Goal: Task Accomplishment & Management: Use online tool/utility

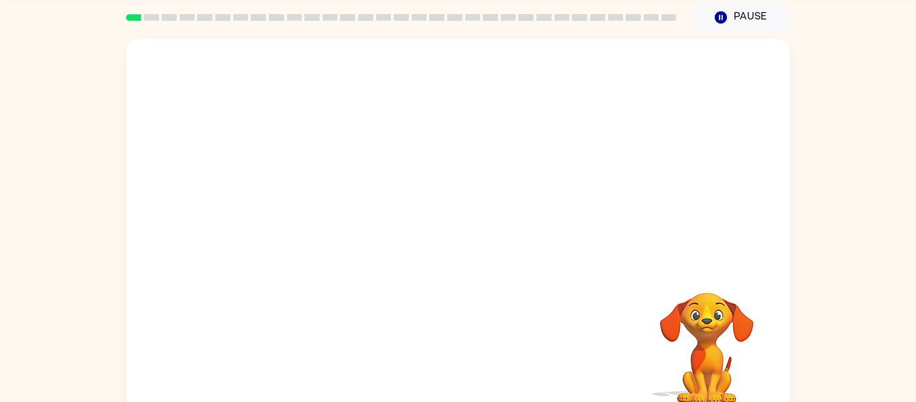
scroll to position [70, 0]
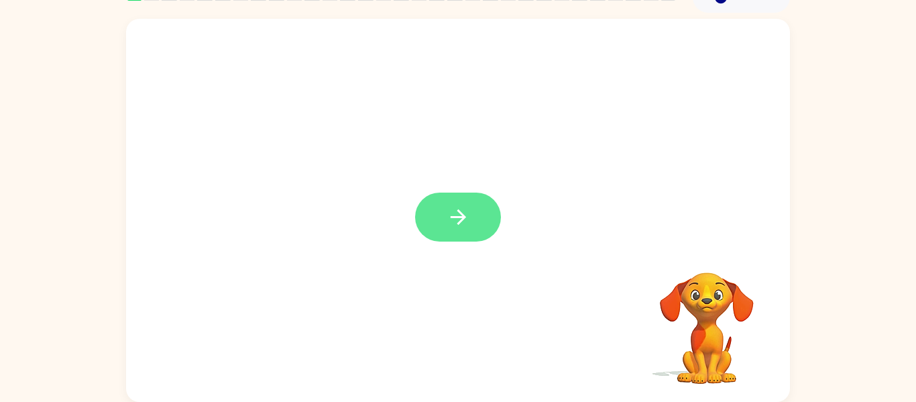
click at [452, 214] on icon "button" at bounding box center [458, 216] width 23 height 23
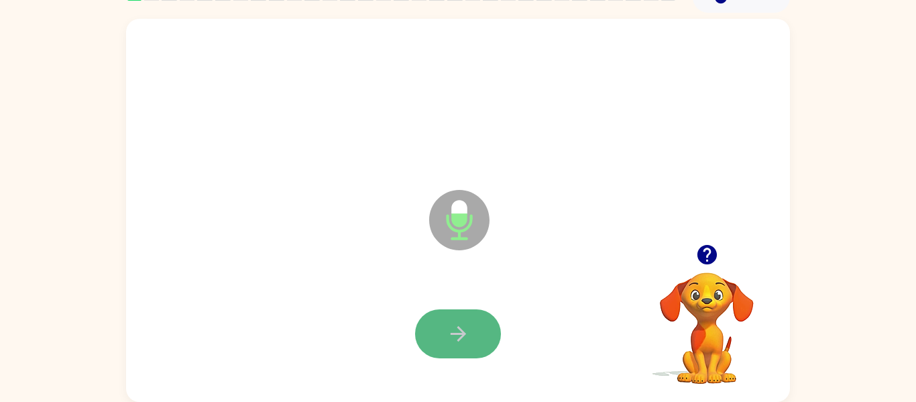
click at [482, 336] on button "button" at bounding box center [458, 333] width 86 height 49
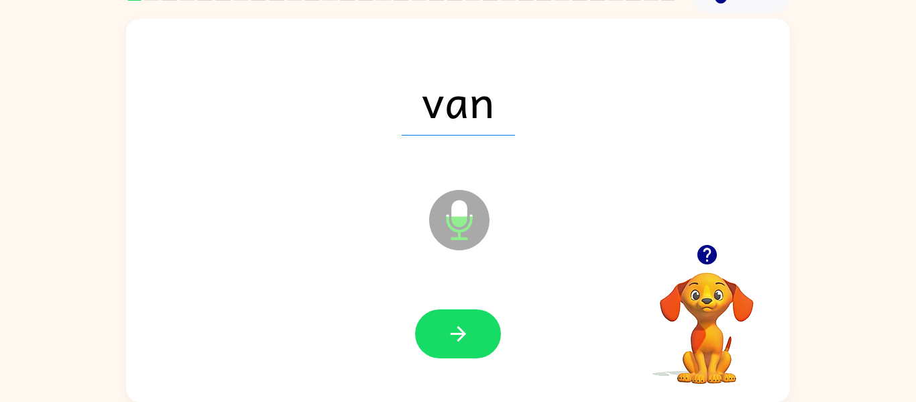
click at [482, 336] on button "button" at bounding box center [458, 333] width 86 height 49
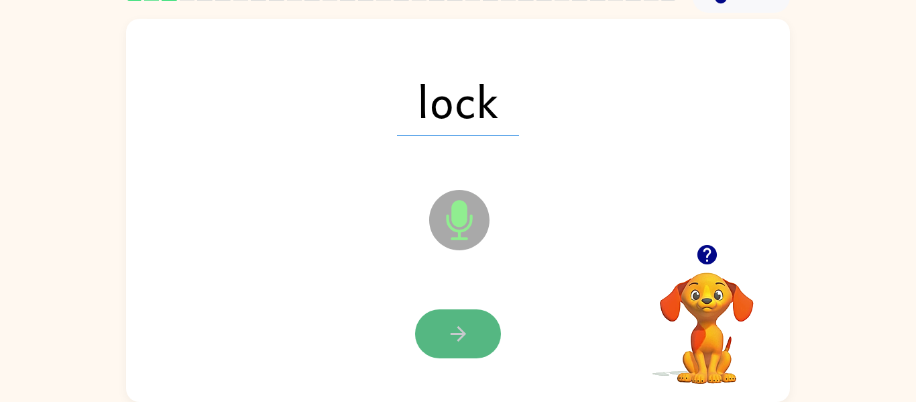
click at [487, 321] on button "button" at bounding box center [458, 333] width 86 height 49
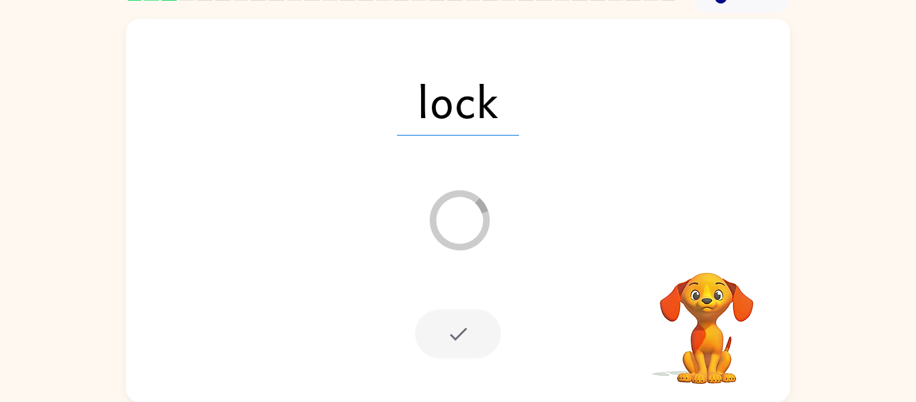
click at [491, 354] on div at bounding box center [458, 333] width 86 height 49
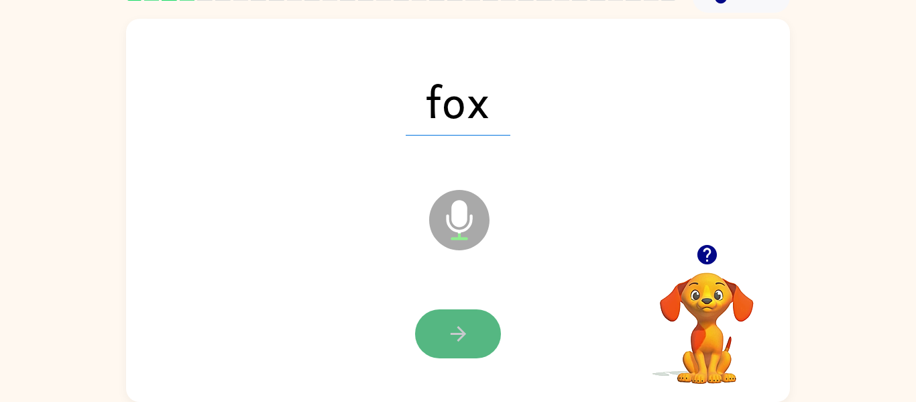
click at [471, 317] on button "button" at bounding box center [458, 333] width 86 height 49
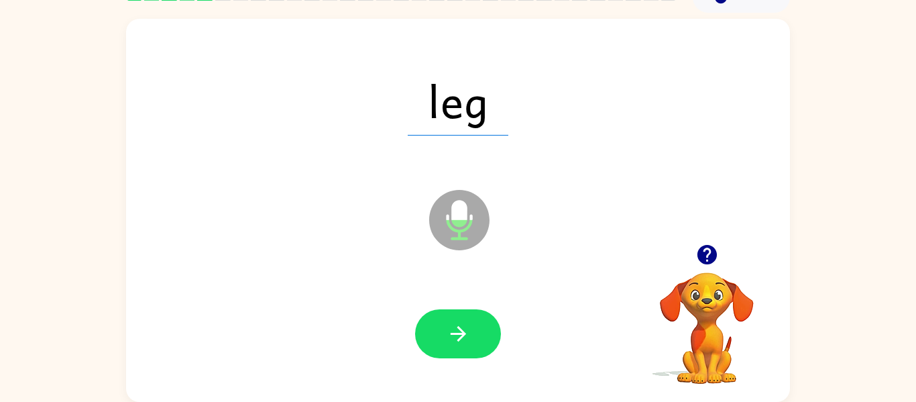
click at [471, 317] on button "button" at bounding box center [458, 333] width 86 height 49
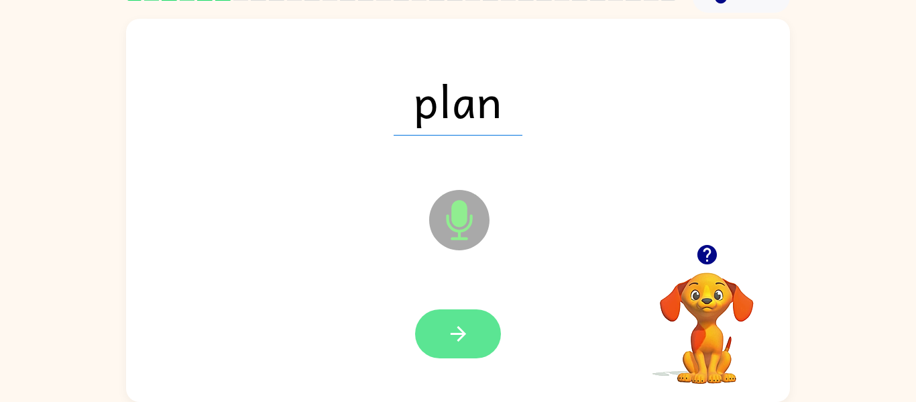
click at [486, 347] on button "button" at bounding box center [458, 333] width 86 height 49
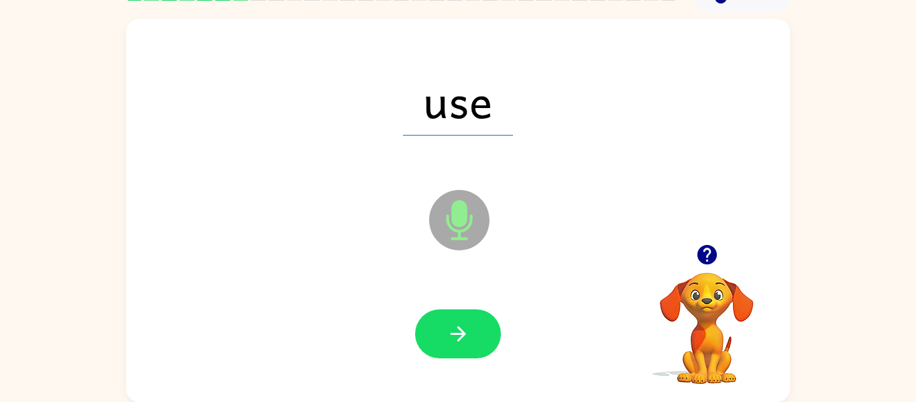
click at [486, 347] on button "button" at bounding box center [458, 333] width 86 height 49
click at [489, 379] on div at bounding box center [458, 334] width 637 height 110
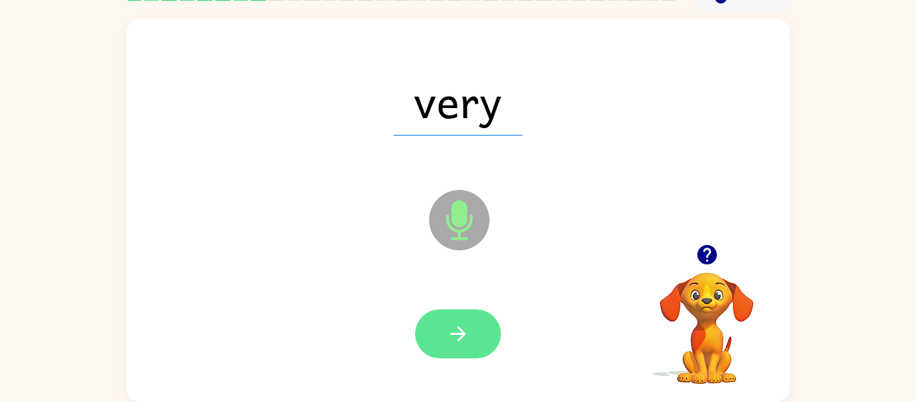
click at [445, 320] on button "button" at bounding box center [458, 333] width 86 height 49
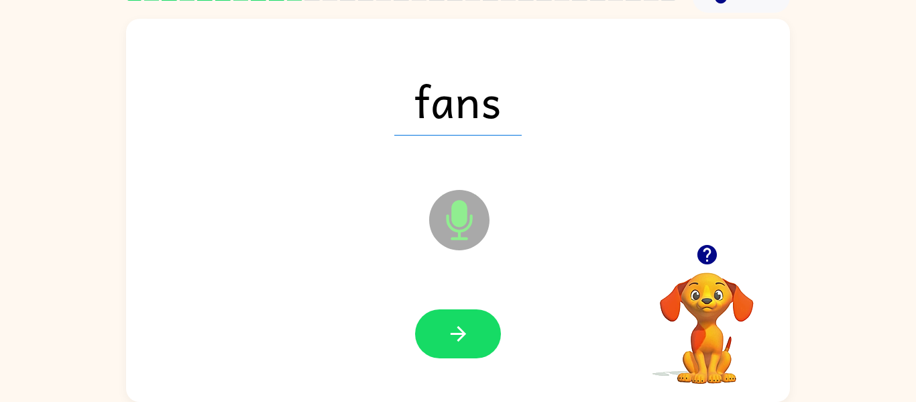
click at [445, 320] on button "button" at bounding box center [458, 333] width 86 height 49
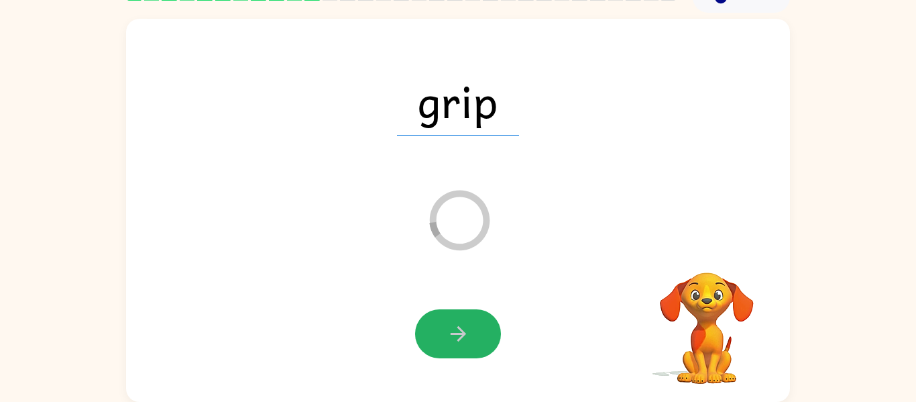
click at [445, 320] on button "button" at bounding box center [458, 333] width 86 height 49
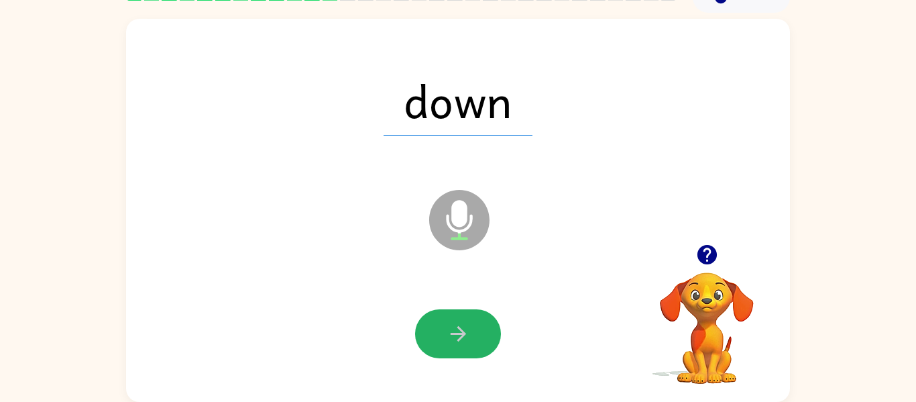
click at [445, 320] on button "button" at bounding box center [458, 333] width 86 height 49
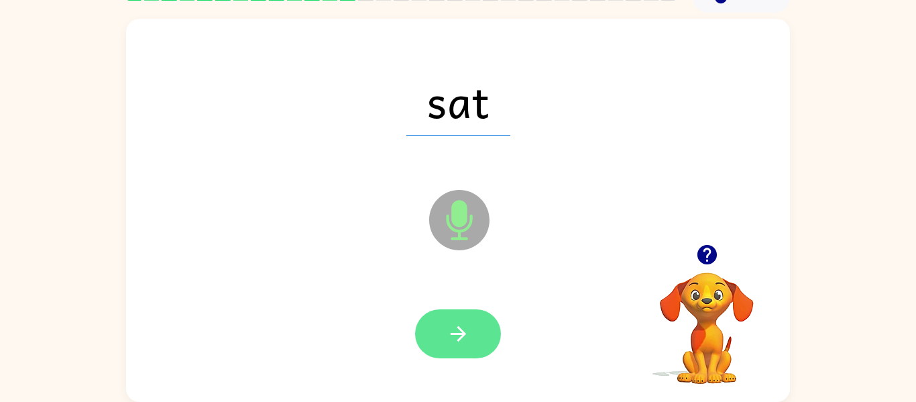
click at [460, 319] on button "button" at bounding box center [458, 333] width 86 height 49
click at [482, 337] on button "button" at bounding box center [458, 333] width 86 height 49
click at [432, 339] on button "button" at bounding box center [458, 333] width 86 height 49
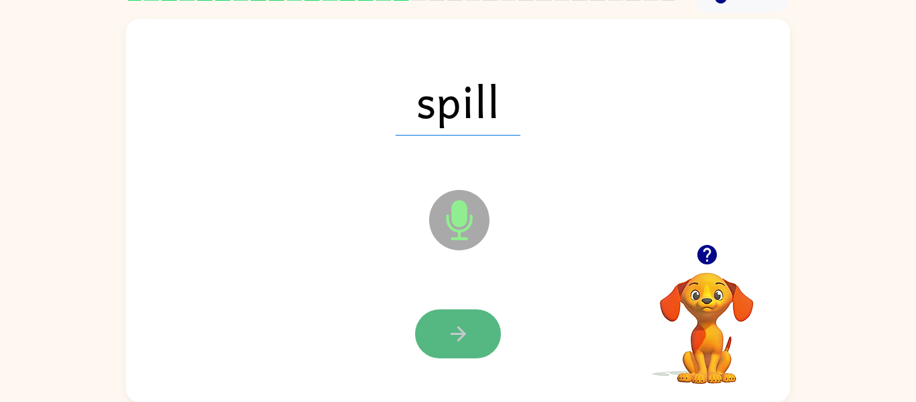
click at [443, 326] on button "button" at bounding box center [458, 333] width 86 height 49
click at [454, 328] on icon "button" at bounding box center [458, 333] width 23 height 23
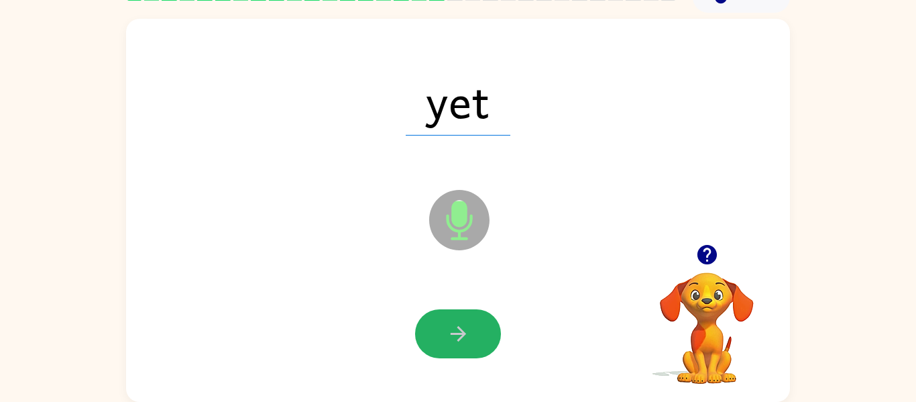
click at [454, 328] on icon "button" at bounding box center [458, 333] width 23 height 23
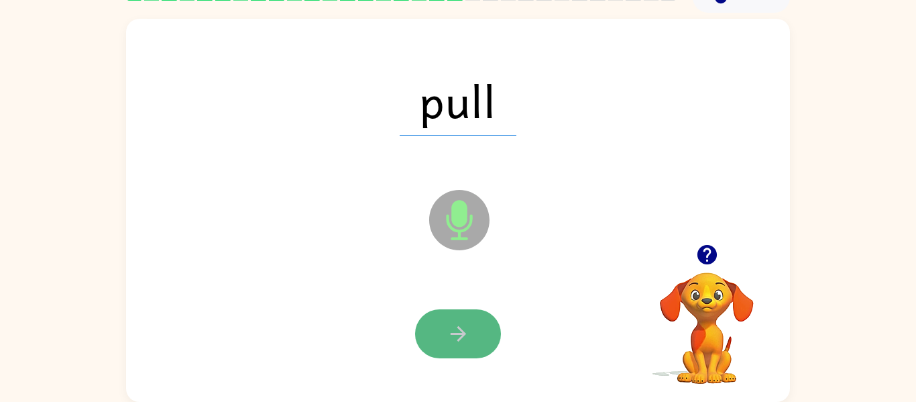
click at [456, 333] on icon "button" at bounding box center [458, 333] width 23 height 23
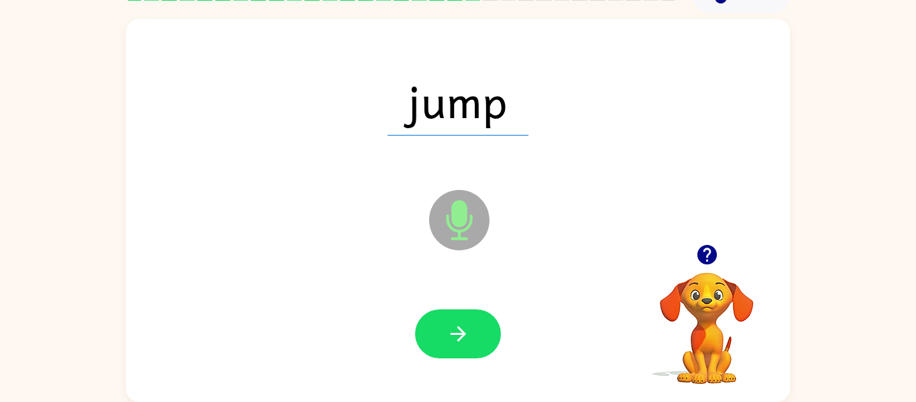
click at [456, 333] on icon "button" at bounding box center [457, 333] width 15 height 15
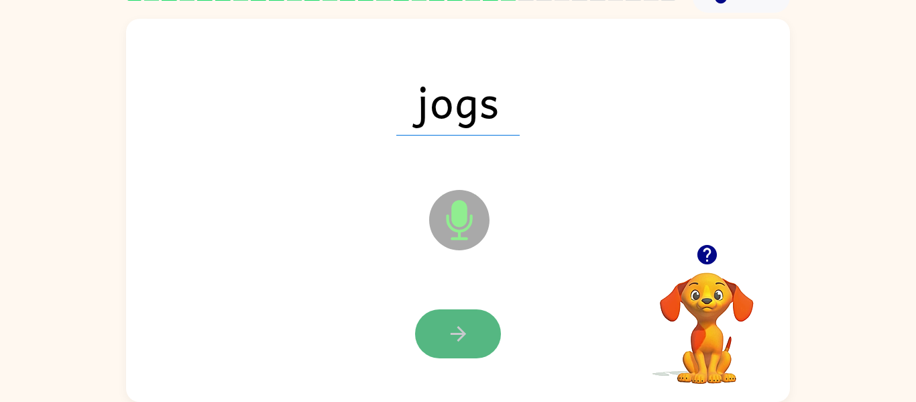
click at [479, 344] on button "button" at bounding box center [458, 333] width 86 height 49
click at [467, 348] on button "button" at bounding box center [458, 333] width 86 height 49
click at [487, 332] on button "button" at bounding box center [458, 333] width 86 height 49
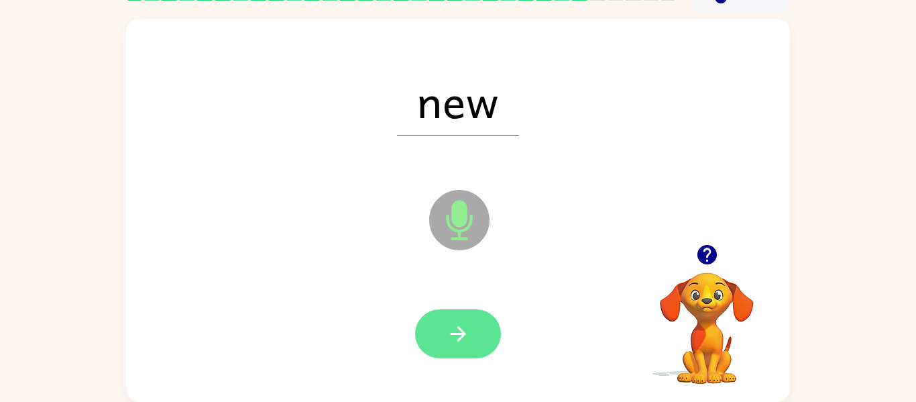
click at [489, 344] on button "button" at bounding box center [458, 333] width 86 height 49
click at [465, 328] on icon "button" at bounding box center [458, 333] width 23 height 23
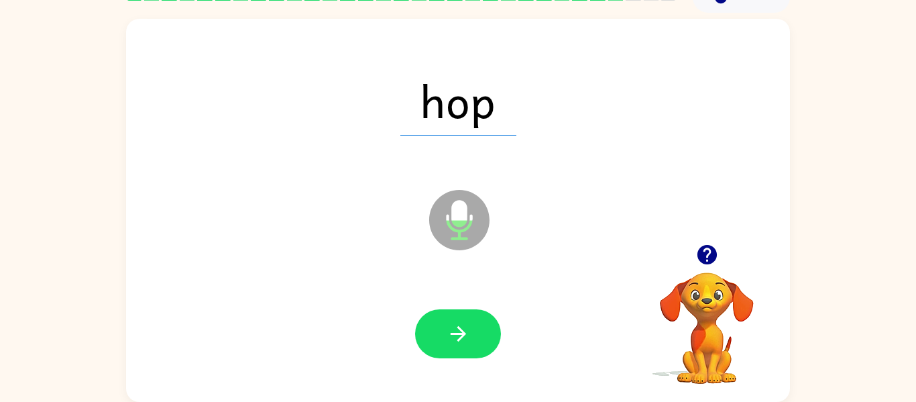
click at [465, 328] on icon "button" at bounding box center [458, 333] width 23 height 23
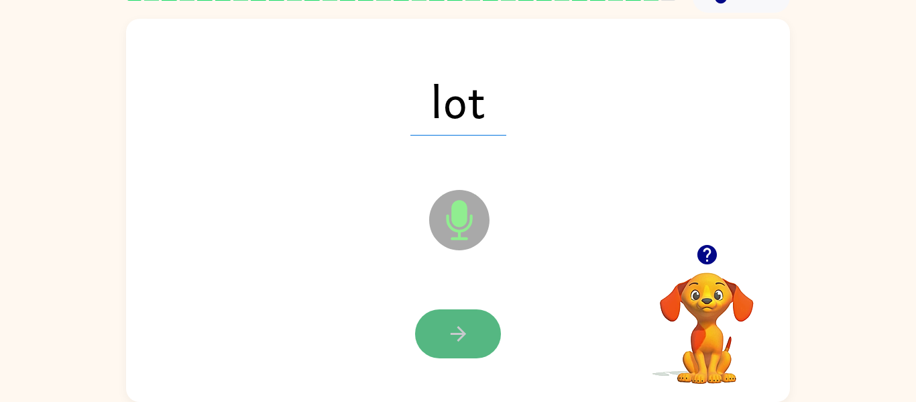
click at [454, 332] on icon "button" at bounding box center [458, 333] width 23 height 23
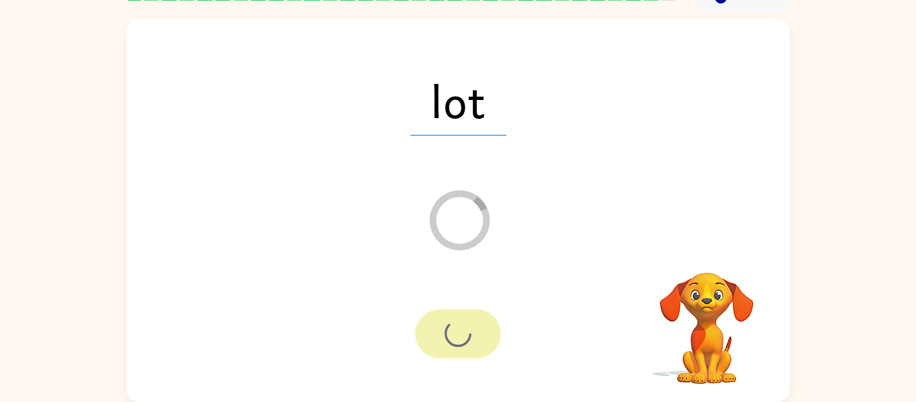
scroll to position [46, 0]
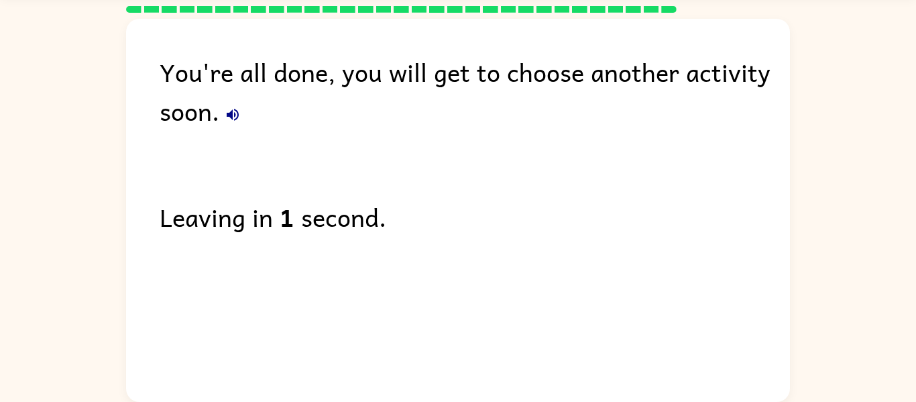
click at [233, 117] on icon "button" at bounding box center [233, 115] width 16 height 16
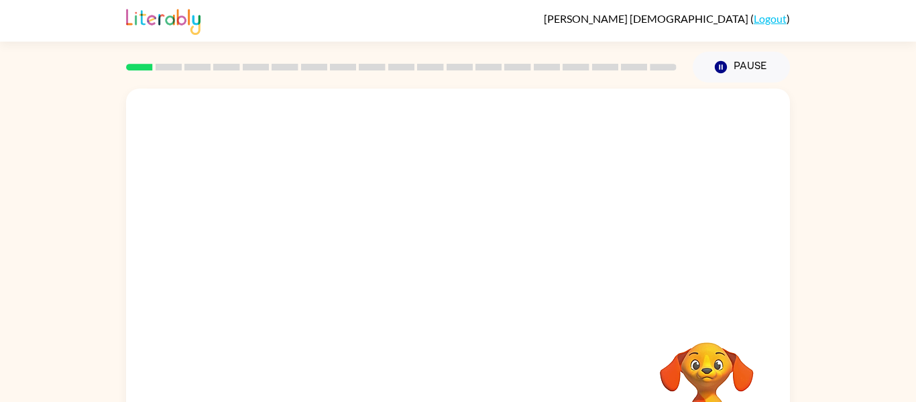
scroll to position [70, 0]
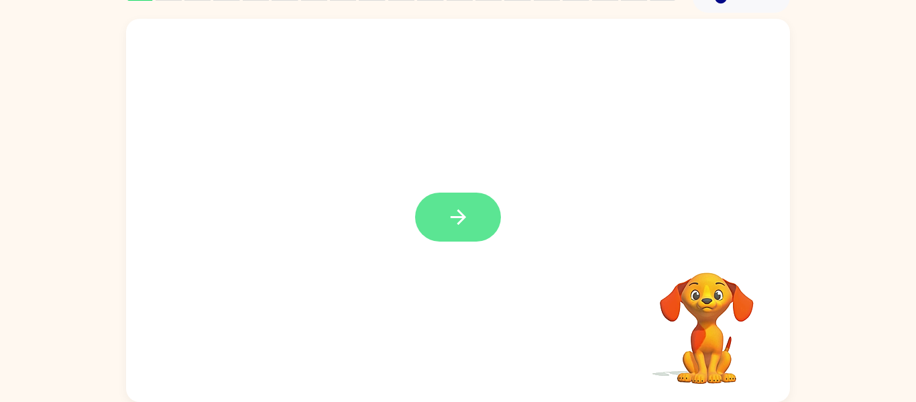
click at [453, 231] on button "button" at bounding box center [458, 217] width 86 height 49
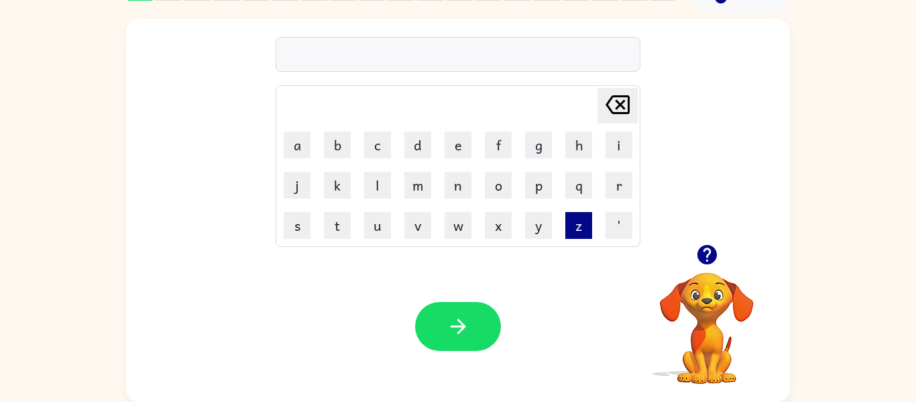
click at [568, 225] on button "z" at bounding box center [579, 225] width 27 height 27
click at [612, 93] on icon "Delete Delete last character input" at bounding box center [618, 105] width 32 height 32
click at [610, 140] on button "i" at bounding box center [619, 144] width 27 height 27
click at [574, 174] on button "q" at bounding box center [579, 185] width 27 height 27
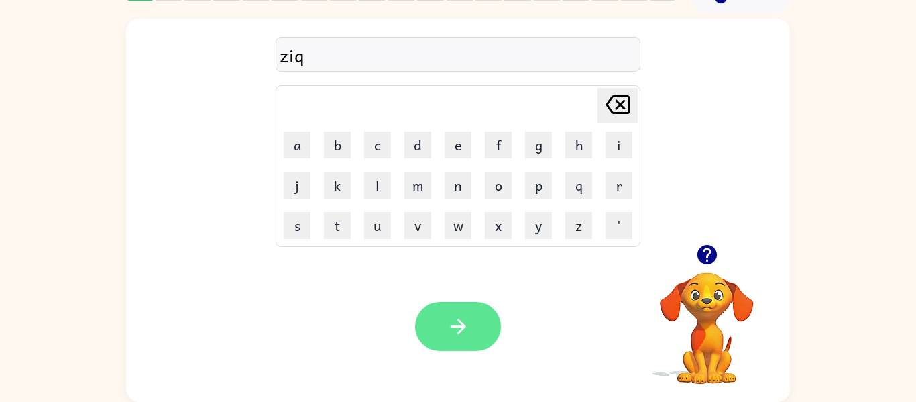
click at [455, 348] on button "button" at bounding box center [458, 326] width 86 height 49
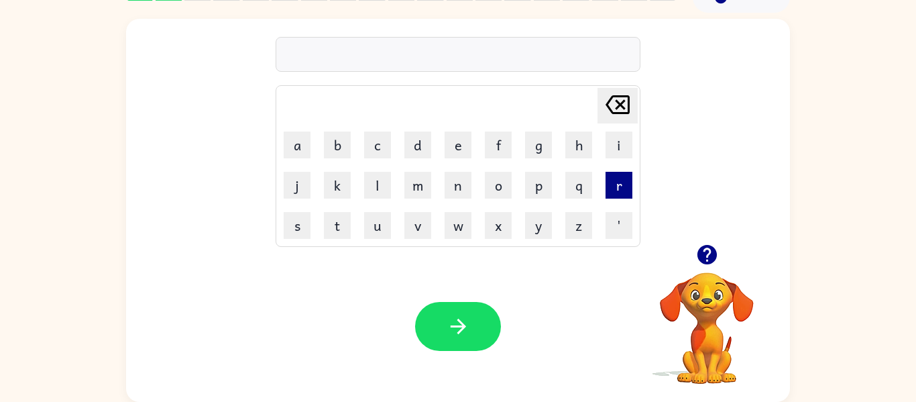
click at [629, 186] on button "r" at bounding box center [619, 185] width 27 height 27
click at [623, 153] on button "i" at bounding box center [619, 144] width 27 height 27
click at [545, 187] on button "p" at bounding box center [538, 185] width 27 height 27
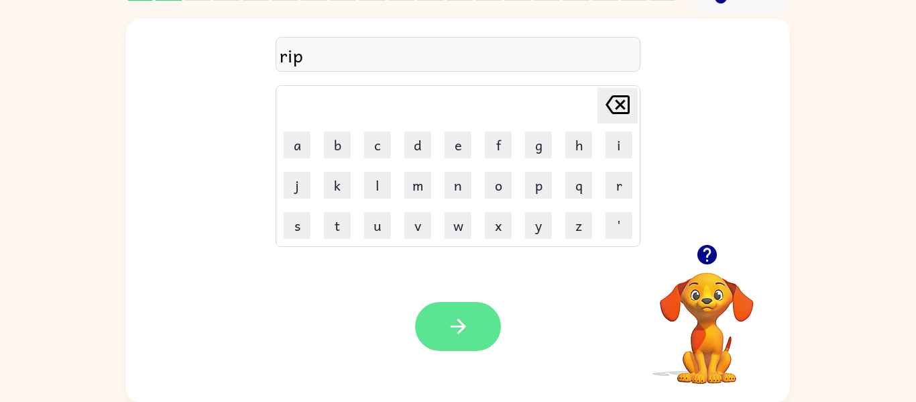
click at [486, 306] on button "button" at bounding box center [458, 326] width 86 height 49
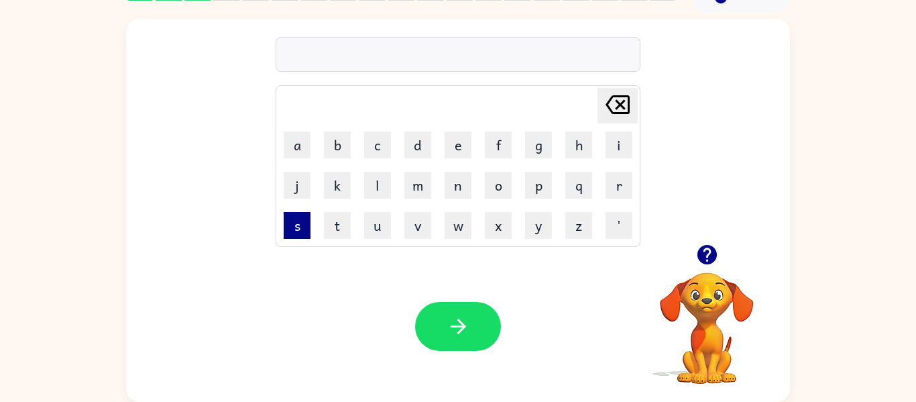
click at [287, 227] on button "s" at bounding box center [297, 225] width 27 height 27
click at [610, 144] on button "i" at bounding box center [619, 144] width 27 height 27
click at [341, 225] on button "t" at bounding box center [337, 225] width 27 height 27
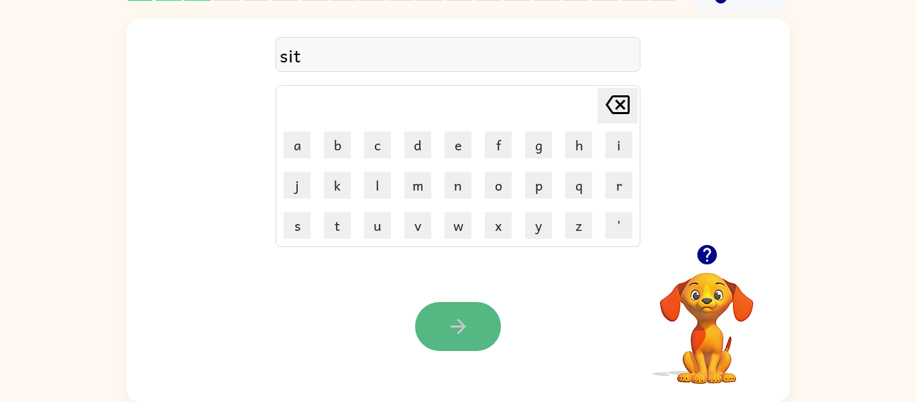
click at [460, 328] on icon "button" at bounding box center [458, 326] width 23 height 23
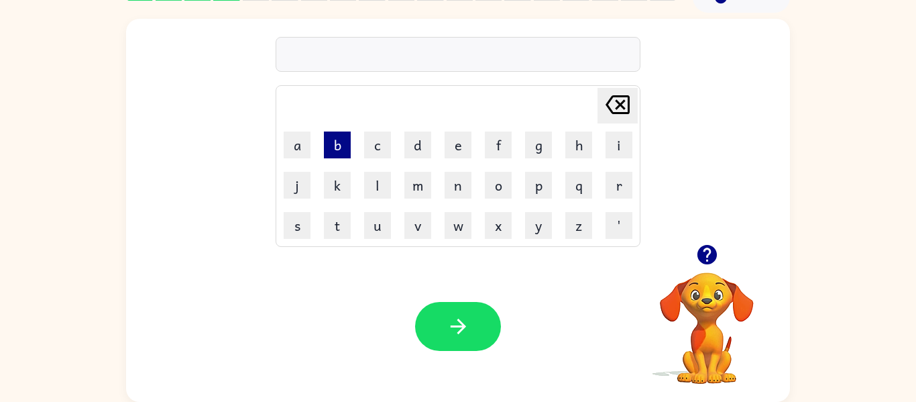
click at [332, 142] on button "b" at bounding box center [337, 144] width 27 height 27
click at [460, 138] on button "e" at bounding box center [458, 144] width 27 height 27
click at [531, 144] on button "g" at bounding box center [538, 144] width 27 height 27
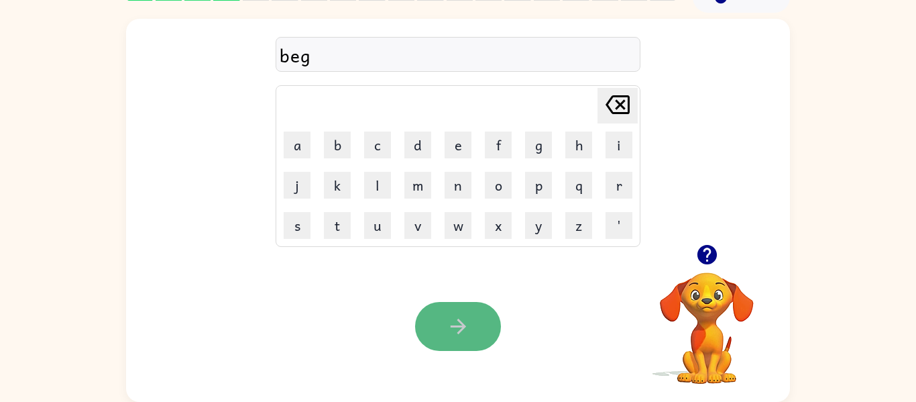
click at [477, 338] on button "button" at bounding box center [458, 326] width 86 height 49
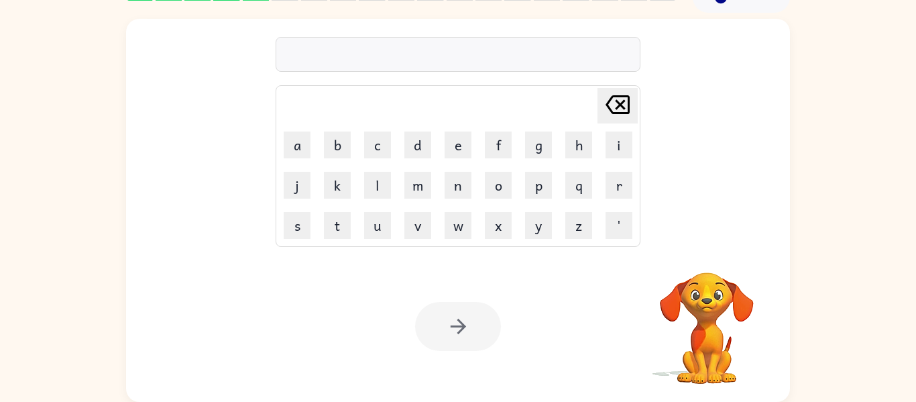
click at [497, 335] on div at bounding box center [458, 326] width 86 height 49
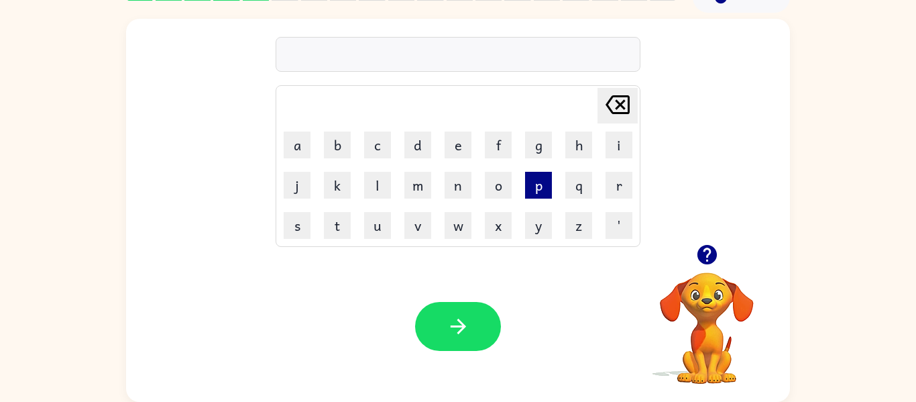
click at [545, 178] on button "p" at bounding box center [538, 185] width 27 height 27
click at [299, 152] on button "a" at bounding box center [297, 144] width 27 height 27
click at [456, 226] on button "w" at bounding box center [458, 225] width 27 height 27
click at [619, 112] on icon at bounding box center [618, 104] width 24 height 19
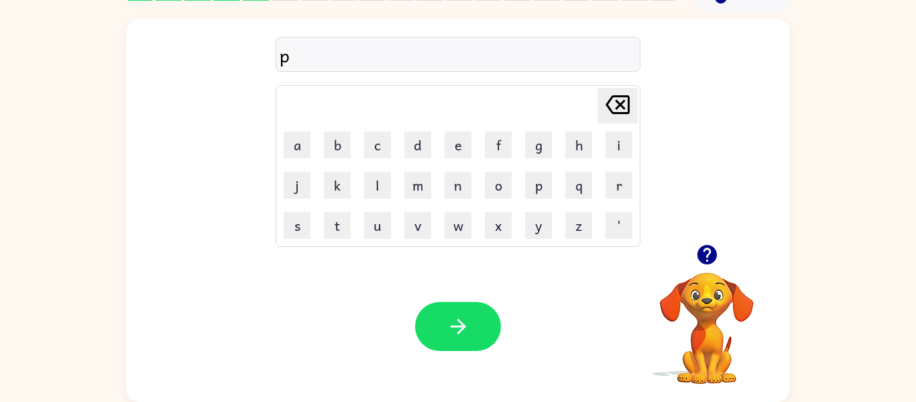
click at [619, 112] on icon at bounding box center [618, 104] width 24 height 19
click at [535, 186] on button "p" at bounding box center [538, 185] width 27 height 27
click at [300, 148] on button "a" at bounding box center [297, 144] width 27 height 27
click at [386, 189] on button "l" at bounding box center [377, 185] width 27 height 27
click at [451, 339] on button "button" at bounding box center [458, 326] width 86 height 49
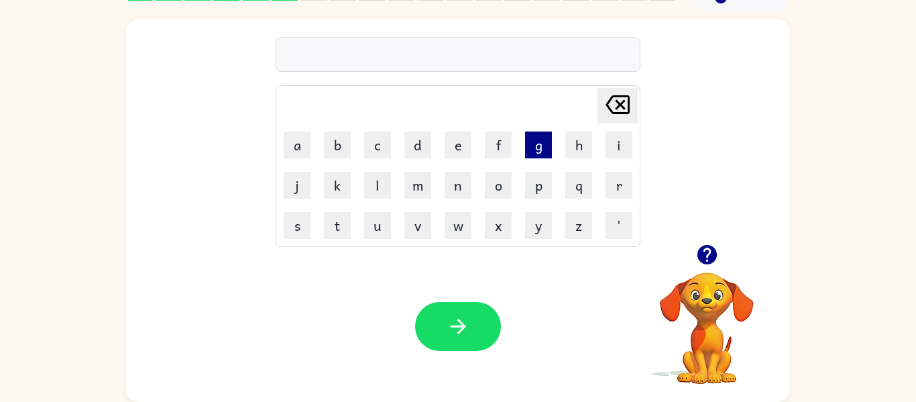
click at [542, 140] on button "g" at bounding box center [538, 144] width 27 height 27
click at [498, 185] on button "o" at bounding box center [498, 185] width 27 height 27
click at [335, 234] on button "t" at bounding box center [337, 225] width 27 height 27
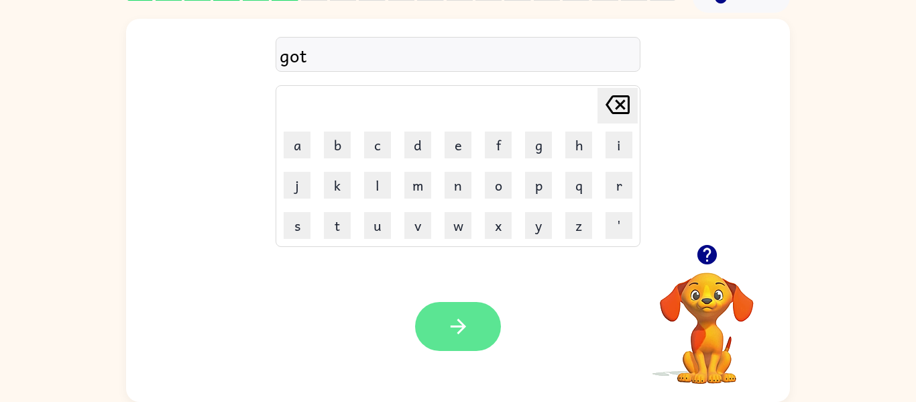
click at [447, 313] on button "button" at bounding box center [458, 326] width 86 height 49
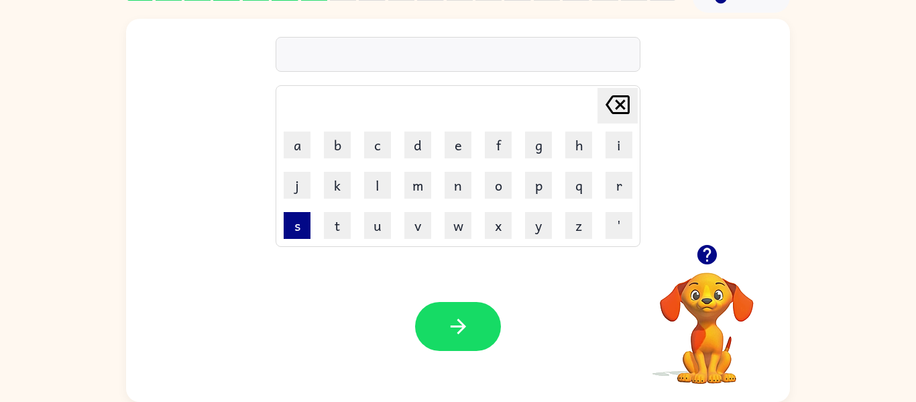
click at [294, 234] on button "s" at bounding box center [297, 225] width 27 height 27
click at [542, 189] on button "p" at bounding box center [538, 185] width 27 height 27
click at [495, 195] on button "o" at bounding box center [498, 185] width 27 height 27
click at [332, 231] on button "t" at bounding box center [337, 225] width 27 height 27
drag, startPoint x: 441, startPoint y: 312, endPoint x: 536, endPoint y: 282, distance: 99.7
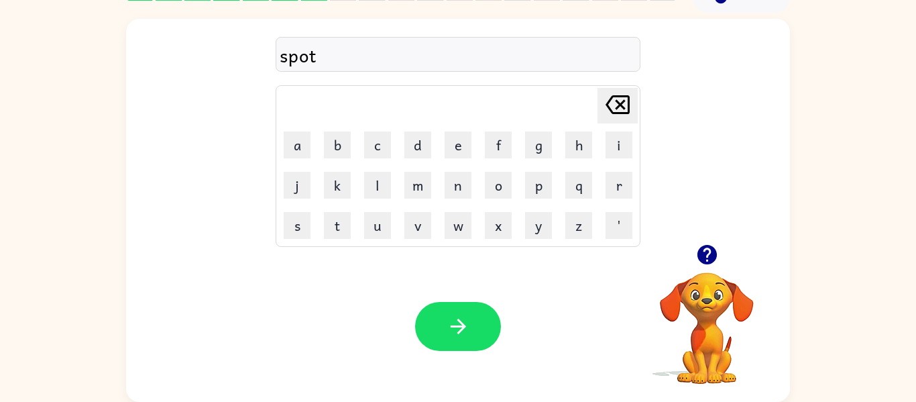
click at [536, 282] on div "Your browser must support playing .mp4 files to use Literably. Please try using…" at bounding box center [458, 326] width 664 height 151
click at [465, 327] on icon "button" at bounding box center [457, 326] width 15 height 15
click at [412, 193] on button "m" at bounding box center [418, 185] width 27 height 27
click at [296, 227] on button "s" at bounding box center [297, 225] width 27 height 27
click at [332, 225] on button "t" at bounding box center [337, 225] width 27 height 27
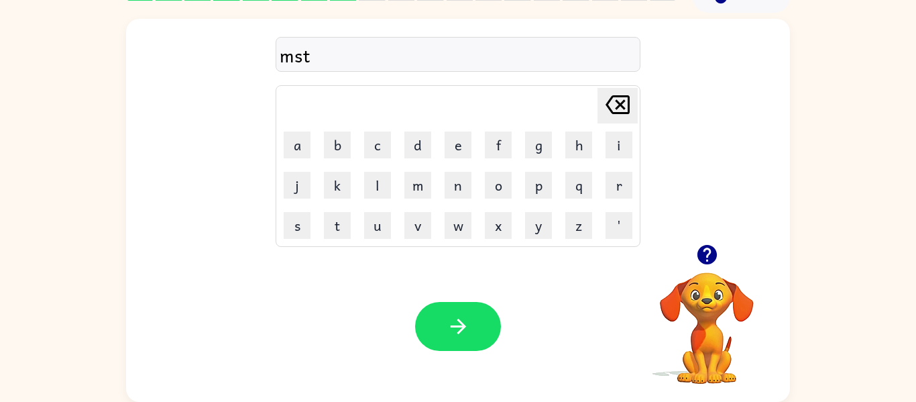
click at [627, 102] on icon "Delete Delete last character input" at bounding box center [618, 105] width 32 height 32
click at [300, 152] on button "a" at bounding box center [297, 144] width 27 height 27
click at [345, 231] on button "t" at bounding box center [337, 225] width 27 height 27
click at [448, 311] on button "button" at bounding box center [458, 326] width 86 height 49
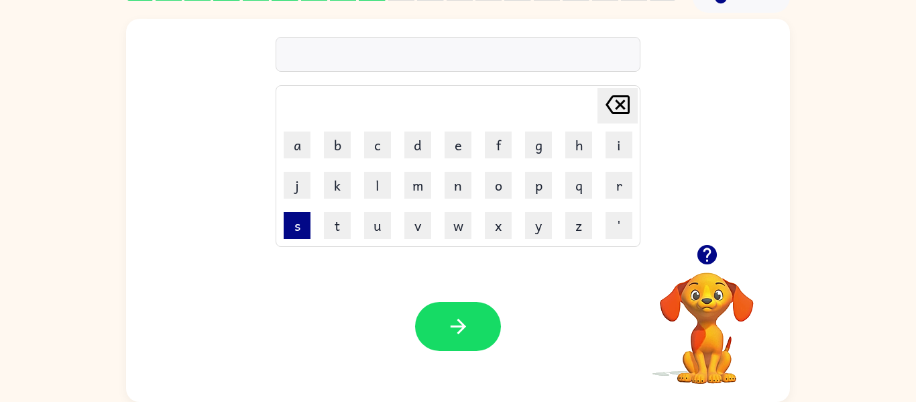
click at [300, 223] on button "s" at bounding box center [297, 225] width 27 height 27
click at [614, 149] on button "i" at bounding box center [619, 144] width 27 height 27
click at [498, 233] on button "x" at bounding box center [498, 225] width 27 height 27
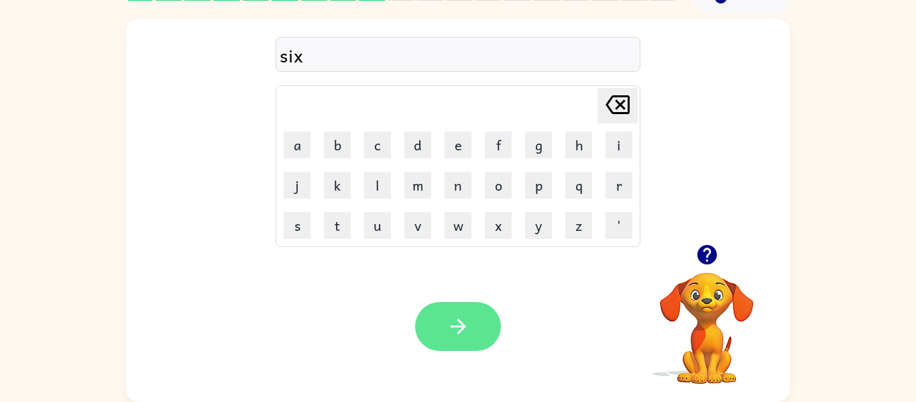
click at [465, 313] on button "button" at bounding box center [458, 326] width 86 height 49
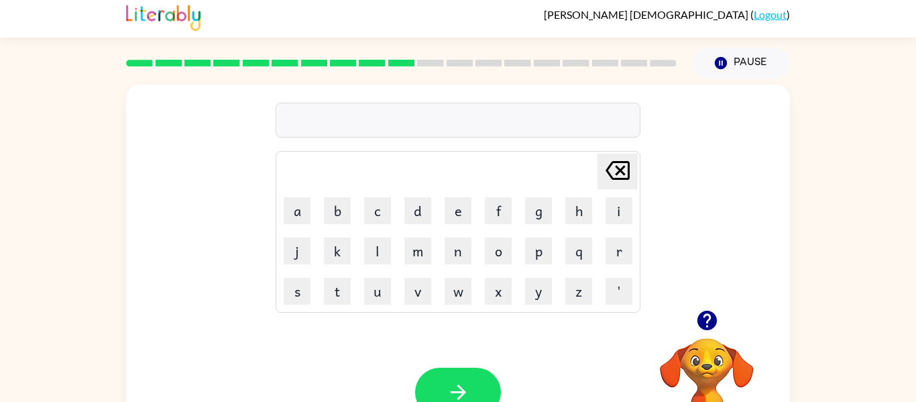
scroll to position [0, 0]
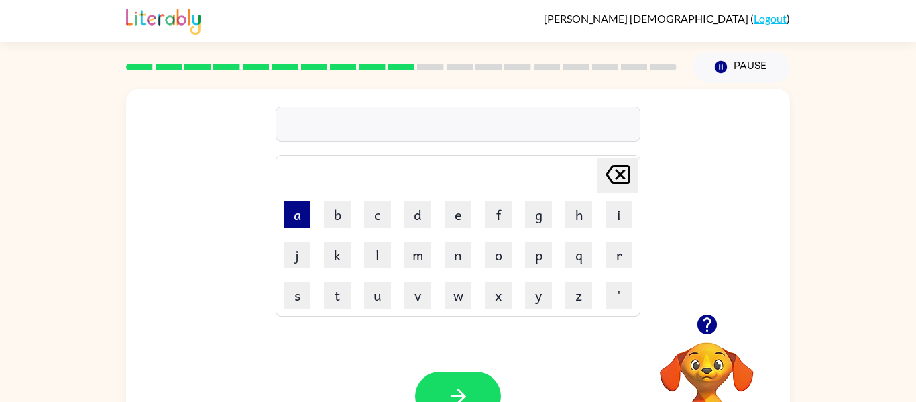
click at [293, 219] on button "a" at bounding box center [297, 214] width 27 height 27
click at [582, 219] on button "h" at bounding box center [579, 214] width 27 height 27
click at [619, 172] on icon at bounding box center [618, 174] width 24 height 19
click at [619, 173] on icon at bounding box center [618, 174] width 24 height 19
click at [575, 211] on button "h" at bounding box center [579, 214] width 27 height 27
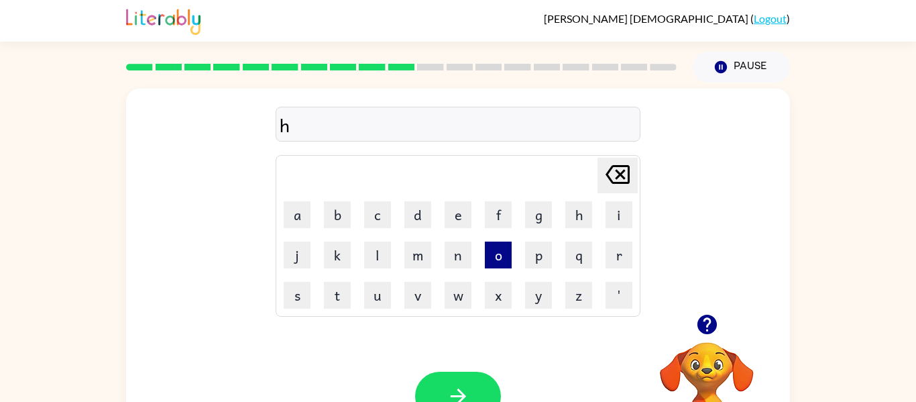
click at [504, 256] on button "o" at bounding box center [498, 255] width 27 height 27
click at [543, 218] on button "g" at bounding box center [538, 214] width 27 height 27
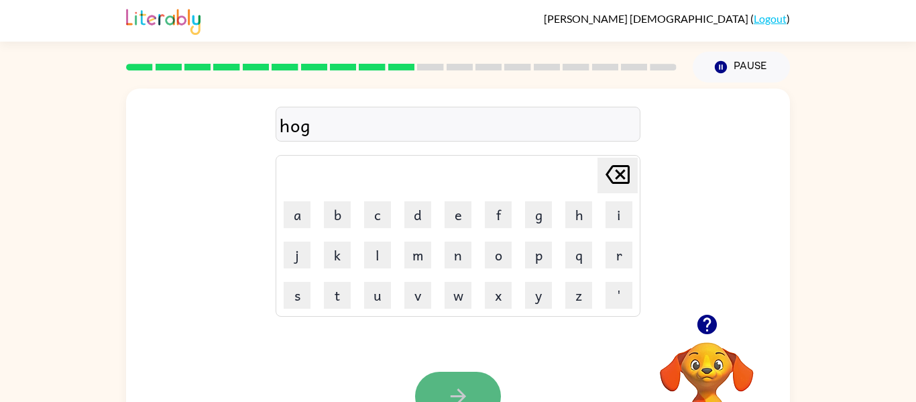
click at [474, 390] on button "button" at bounding box center [458, 396] width 86 height 49
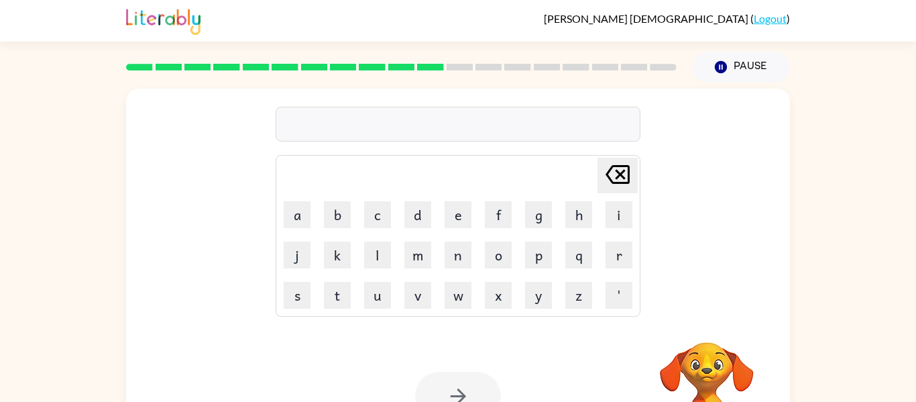
scroll to position [70, 0]
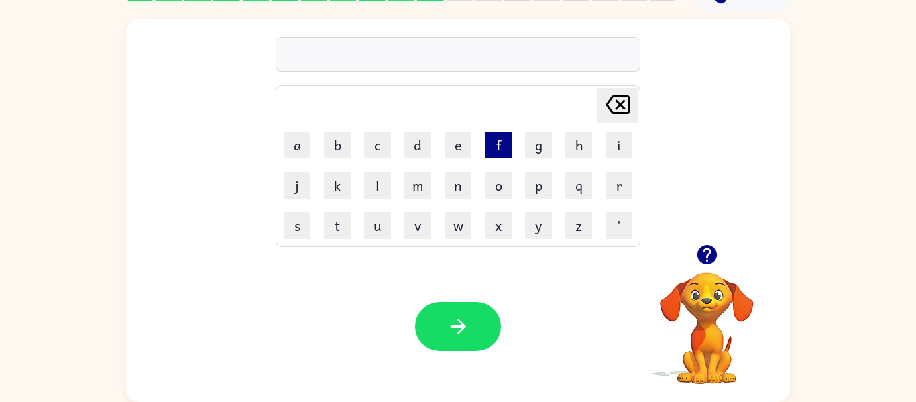
click at [503, 142] on button "f" at bounding box center [498, 144] width 27 height 27
click at [305, 157] on button "a" at bounding box center [297, 144] width 27 height 27
click at [309, 225] on button "s" at bounding box center [297, 225] width 27 height 27
click at [330, 219] on button "t" at bounding box center [337, 225] width 27 height 27
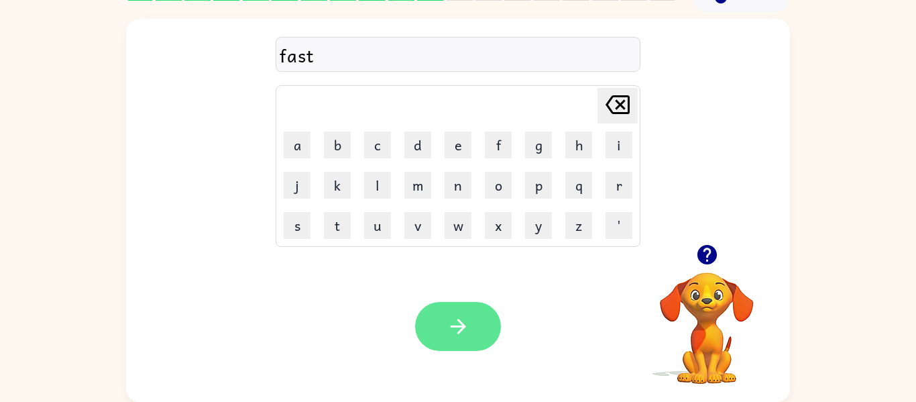
click at [447, 324] on icon "button" at bounding box center [458, 326] width 23 height 23
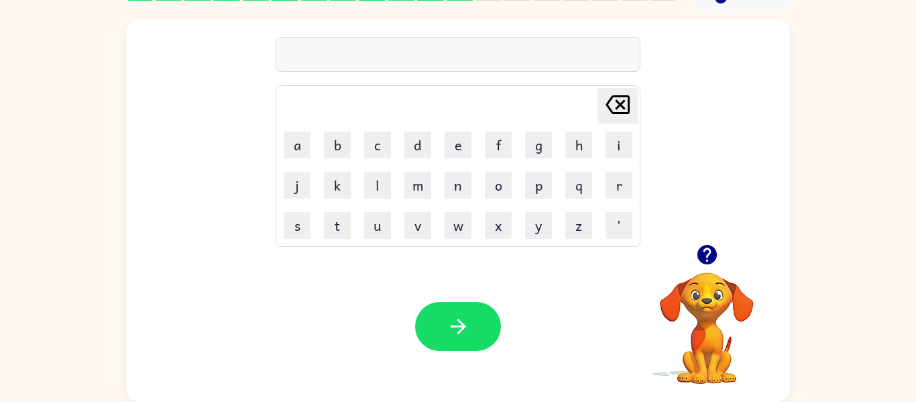
click at [447, 324] on icon "button" at bounding box center [458, 326] width 23 height 23
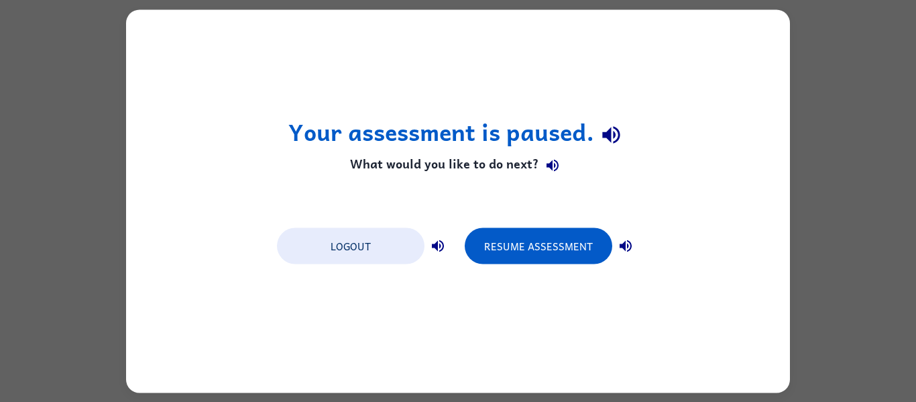
scroll to position [0, 0]
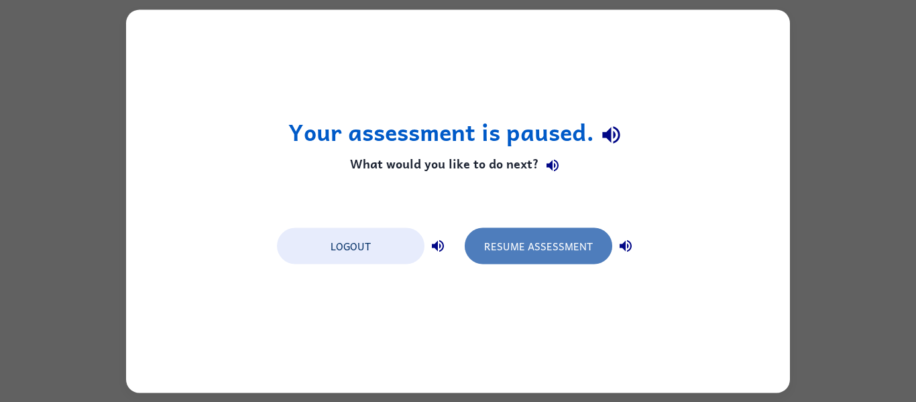
click at [521, 239] on button "Resume Assessment" at bounding box center [539, 245] width 148 height 36
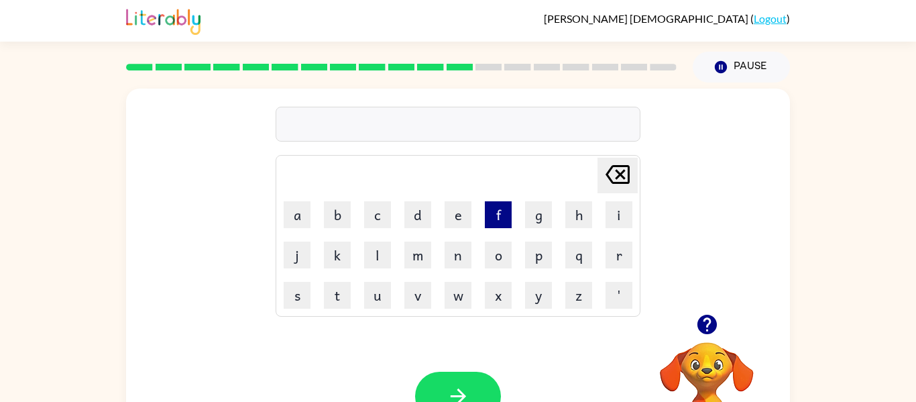
click at [504, 211] on button "f" at bounding box center [498, 214] width 27 height 27
click at [459, 221] on button "e" at bounding box center [458, 214] width 27 height 27
click at [419, 206] on button "d" at bounding box center [418, 214] width 27 height 27
click at [476, 382] on button "button" at bounding box center [458, 396] width 86 height 49
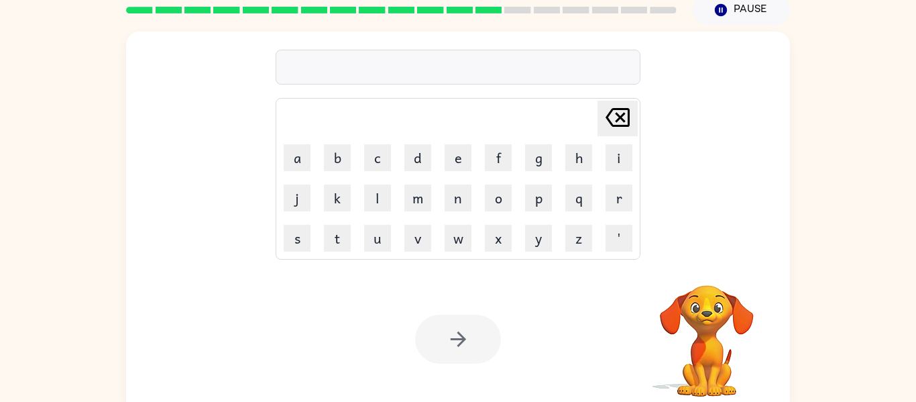
scroll to position [70, 0]
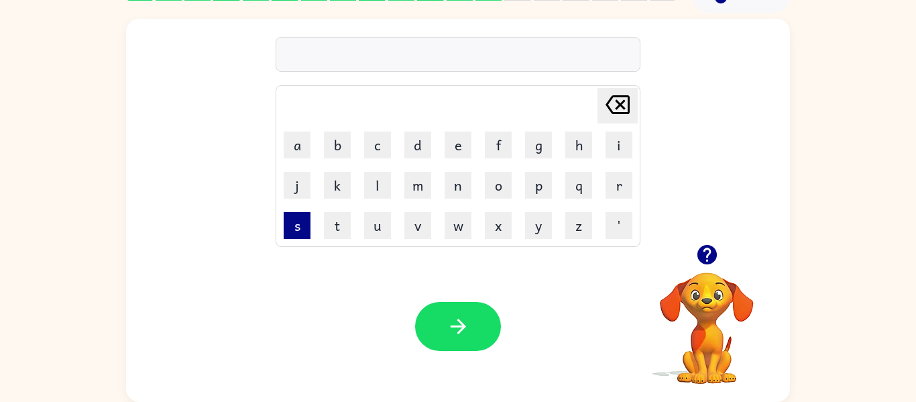
click at [294, 228] on button "s" at bounding box center [297, 225] width 27 height 27
click at [460, 231] on button "w" at bounding box center [458, 225] width 27 height 27
click at [609, 148] on button "i" at bounding box center [619, 144] width 27 height 27
click at [419, 187] on button "m" at bounding box center [418, 185] width 27 height 27
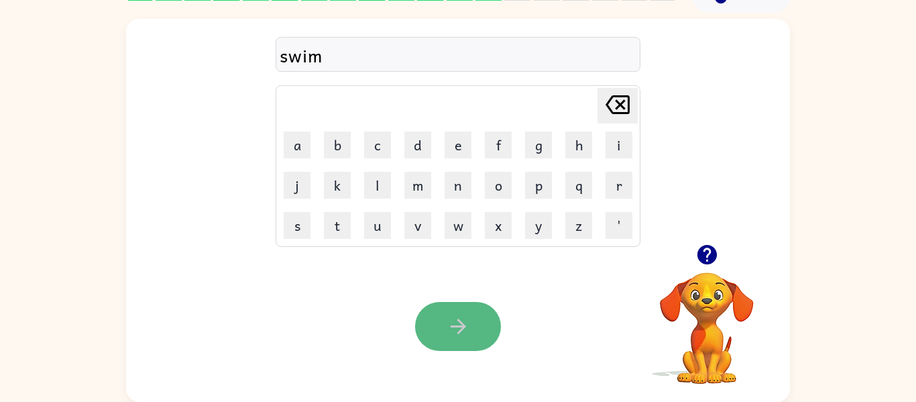
click at [462, 313] on button "button" at bounding box center [458, 326] width 86 height 49
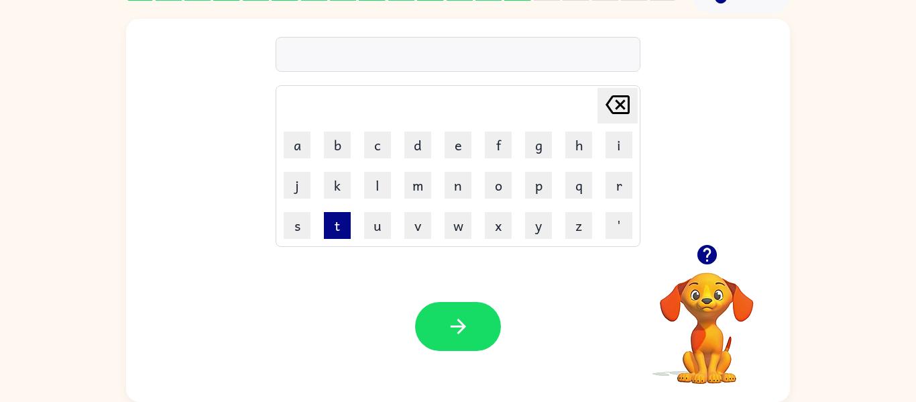
click at [337, 222] on button "t" at bounding box center [337, 225] width 27 height 27
click at [497, 187] on button "o" at bounding box center [498, 185] width 27 height 27
click at [539, 186] on button "p" at bounding box center [538, 185] width 27 height 27
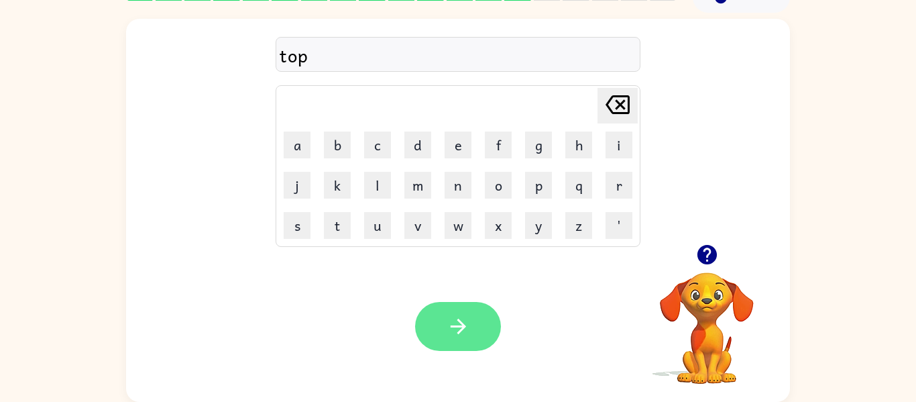
click at [459, 319] on icon "button" at bounding box center [458, 326] width 23 height 23
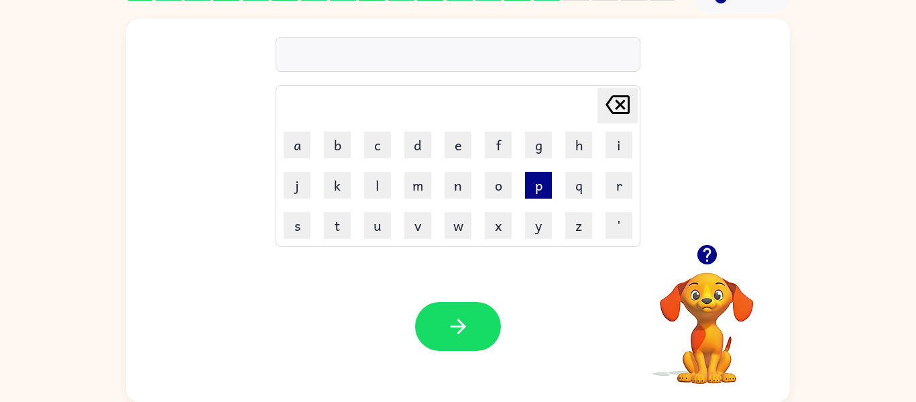
click at [543, 179] on button "p" at bounding box center [538, 185] width 27 height 27
click at [297, 148] on button "a" at bounding box center [297, 144] width 27 height 27
click at [373, 189] on button "l" at bounding box center [377, 185] width 27 height 27
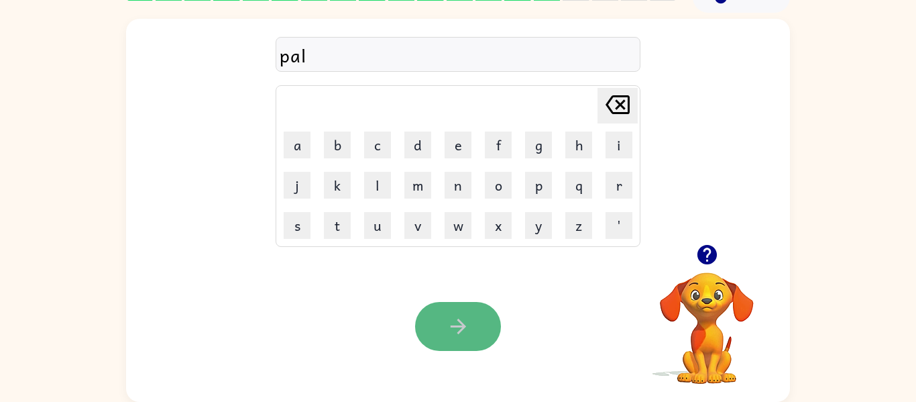
click at [458, 313] on button "button" at bounding box center [458, 326] width 86 height 49
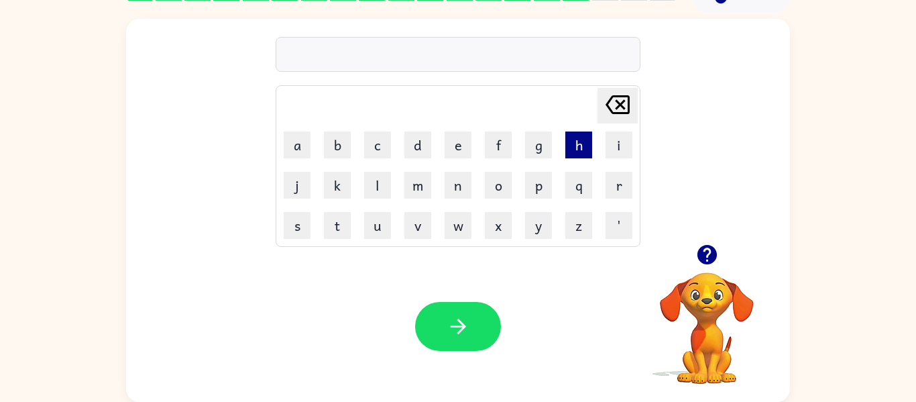
click at [578, 144] on button "h" at bounding box center [579, 144] width 27 height 27
click at [459, 189] on button "n" at bounding box center [458, 185] width 27 height 27
click at [459, 156] on button "e" at bounding box center [458, 144] width 27 height 27
click at [470, 144] on button "e" at bounding box center [458, 144] width 27 height 27
click at [616, 111] on icon "Delete Delete last character input" at bounding box center [618, 105] width 32 height 32
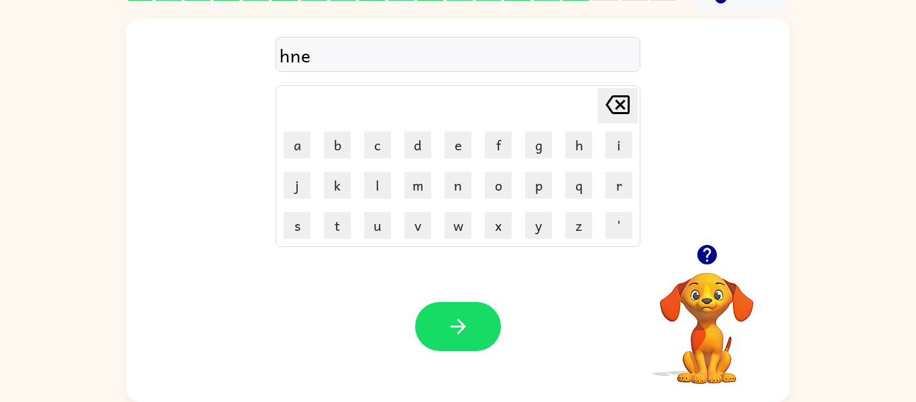
click at [616, 111] on icon "Delete Delete last character input" at bounding box center [618, 105] width 32 height 32
click at [578, 152] on button "h" at bounding box center [579, 144] width 27 height 27
click at [458, 174] on button "n" at bounding box center [458, 185] width 27 height 27
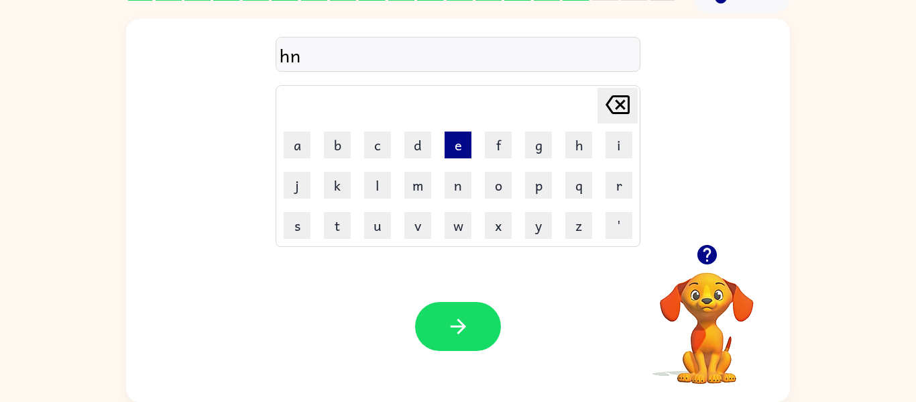
click at [460, 150] on button "e" at bounding box center [458, 144] width 27 height 27
click at [623, 109] on icon "Delete Delete last character input" at bounding box center [618, 105] width 32 height 32
click at [617, 111] on icon "Delete Delete last character input" at bounding box center [618, 105] width 32 height 32
click at [461, 149] on button "e" at bounding box center [458, 144] width 27 height 27
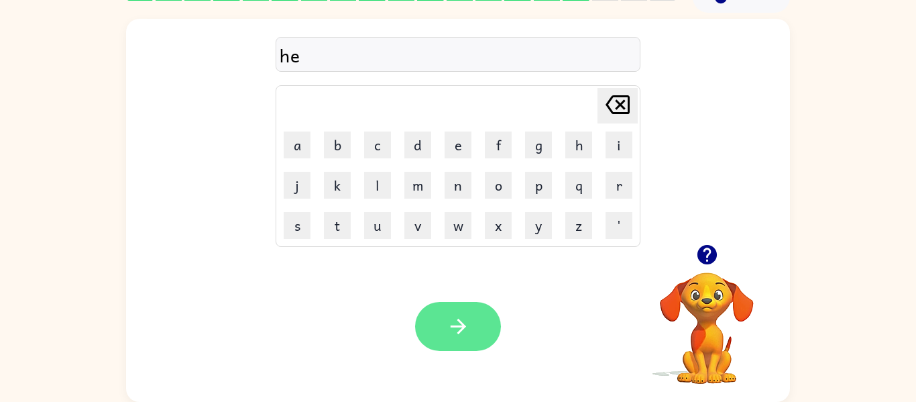
click at [474, 335] on button "button" at bounding box center [458, 326] width 86 height 49
click at [707, 261] on icon "button" at bounding box center [707, 254] width 23 height 23
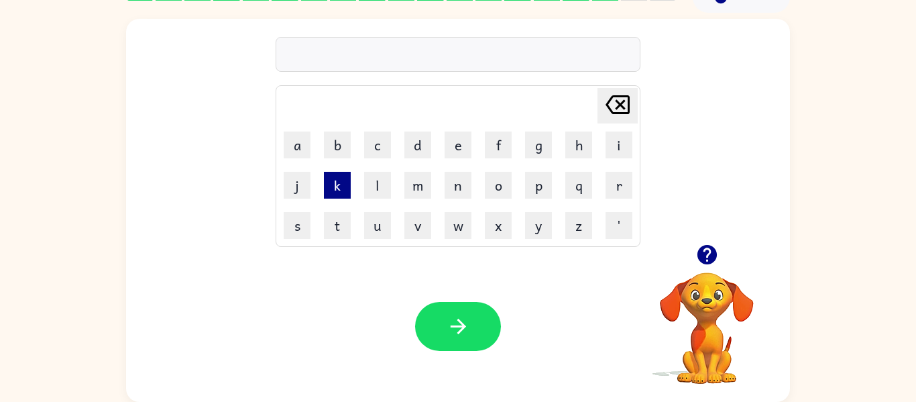
click at [331, 189] on button "k" at bounding box center [337, 185] width 27 height 27
click at [384, 197] on button "l" at bounding box center [377, 185] width 27 height 27
click at [619, 111] on icon "Delete Delete last character input" at bounding box center [618, 105] width 32 height 32
click at [384, 146] on button "c" at bounding box center [377, 144] width 27 height 27
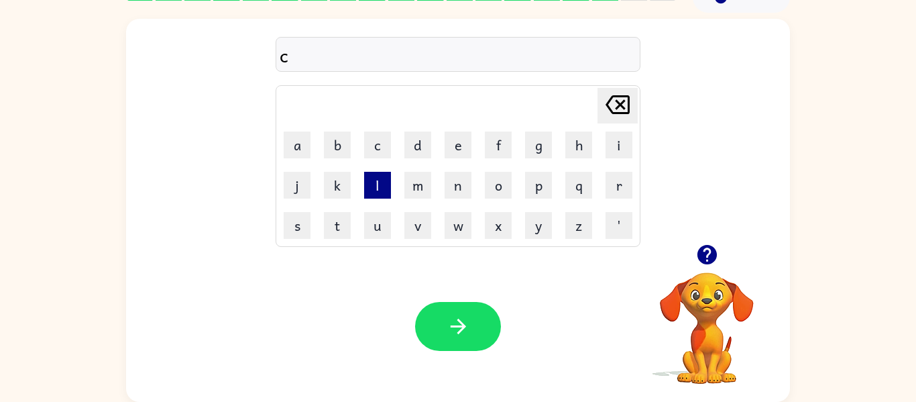
click at [388, 187] on button "l" at bounding box center [377, 185] width 27 height 27
click at [494, 184] on button "o" at bounding box center [498, 185] width 27 height 27
click at [378, 144] on button "c" at bounding box center [377, 144] width 27 height 27
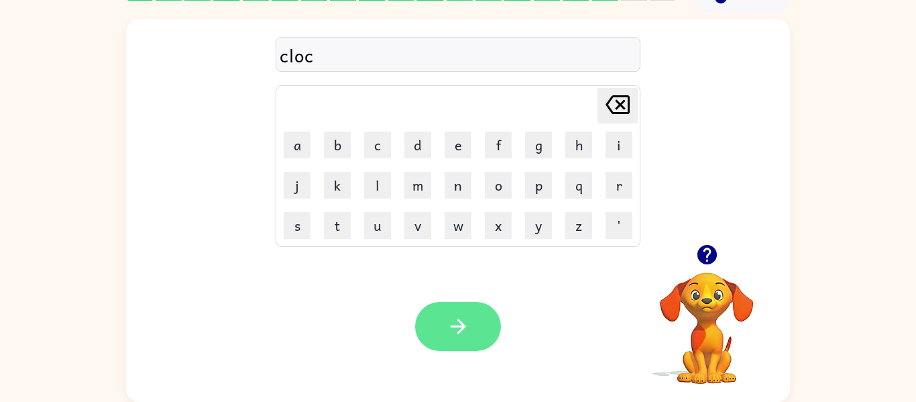
click at [458, 330] on icon "button" at bounding box center [458, 326] width 23 height 23
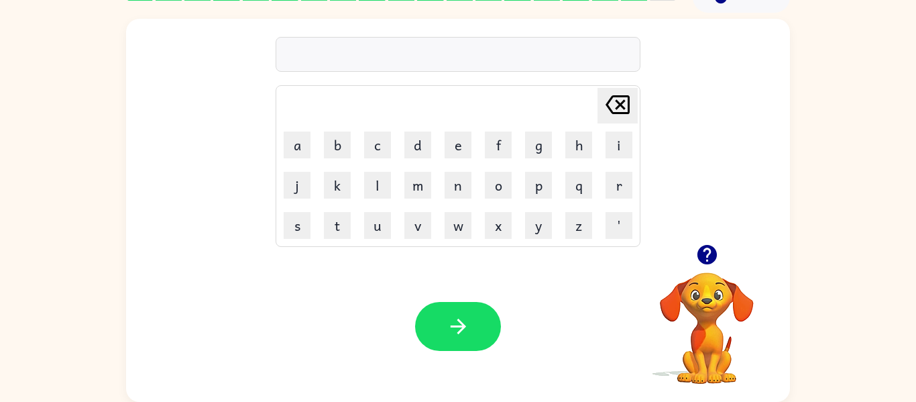
click at [710, 248] on icon "button" at bounding box center [706, 254] width 19 height 19
click at [535, 144] on button "g" at bounding box center [538, 144] width 27 height 27
click at [622, 101] on icon "Delete Delete last character input" at bounding box center [618, 105] width 32 height 32
click at [309, 181] on button "j" at bounding box center [297, 185] width 27 height 27
click at [301, 151] on button "a" at bounding box center [297, 144] width 27 height 27
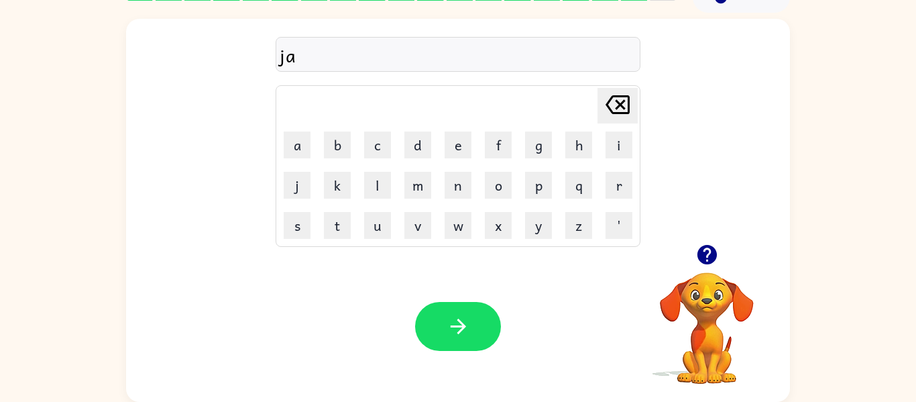
click at [711, 246] on icon "button" at bounding box center [707, 254] width 23 height 23
click at [576, 237] on button "z" at bounding box center [579, 225] width 27 height 27
click at [461, 341] on button "button" at bounding box center [458, 326] width 86 height 49
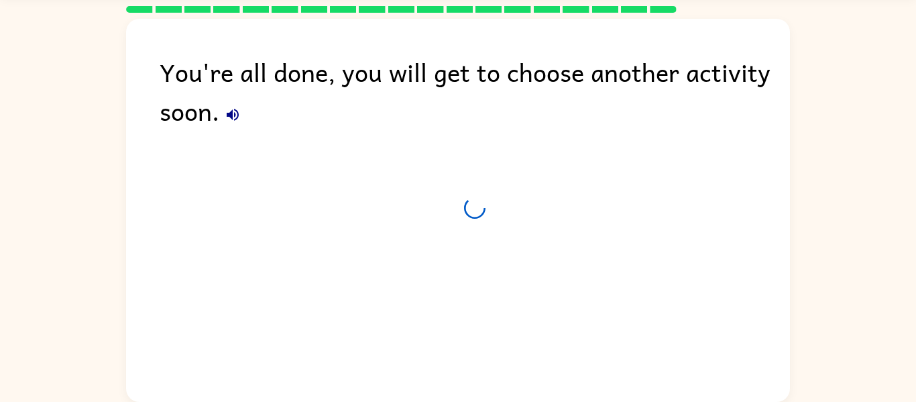
scroll to position [46, 0]
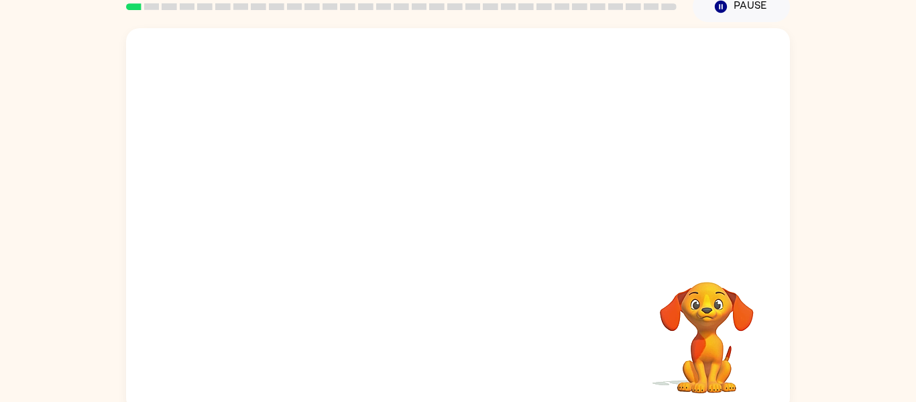
scroll to position [70, 0]
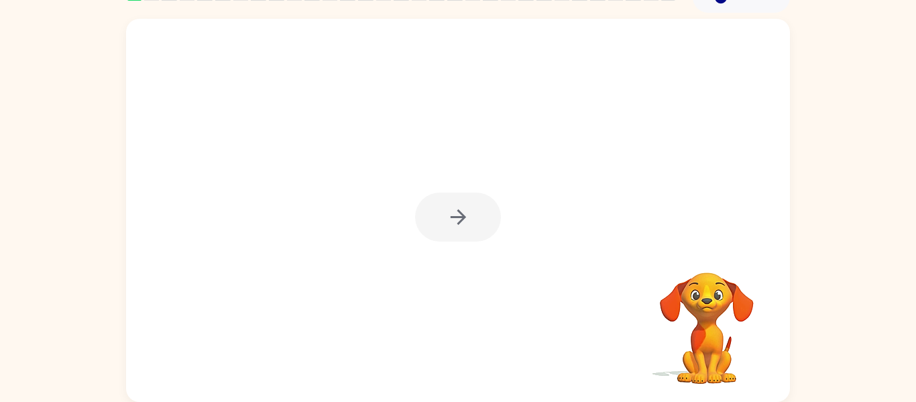
click at [408, 217] on div at bounding box center [458, 210] width 664 height 383
click at [417, 225] on button "button" at bounding box center [458, 217] width 86 height 49
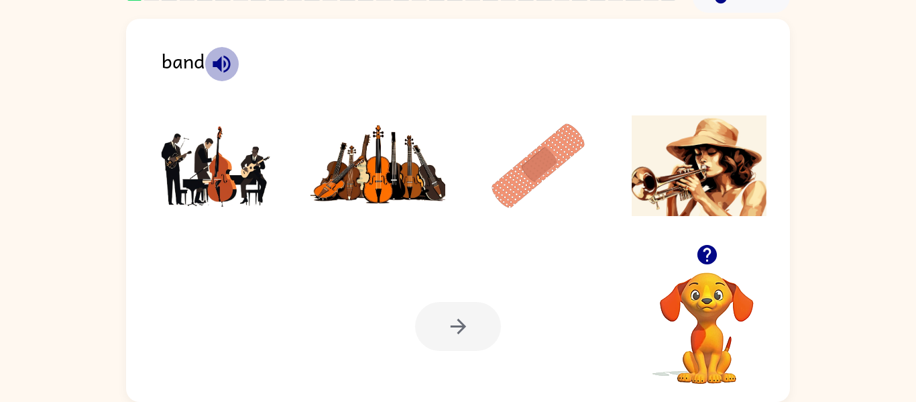
click at [223, 56] on icon "button" at bounding box center [221, 63] width 23 height 23
click at [253, 178] on img at bounding box center [218, 165] width 136 height 101
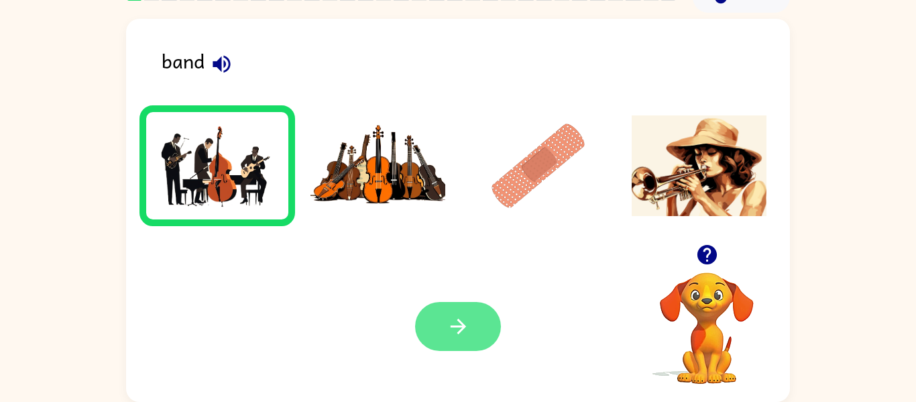
click at [486, 347] on button "button" at bounding box center [458, 326] width 86 height 49
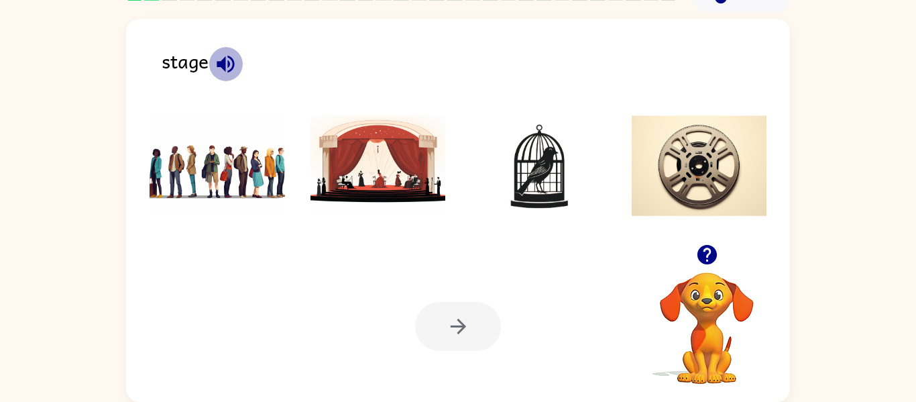
click at [237, 74] on icon "button" at bounding box center [225, 63] width 23 height 23
click at [394, 108] on li at bounding box center [379, 165] width 156 height 121
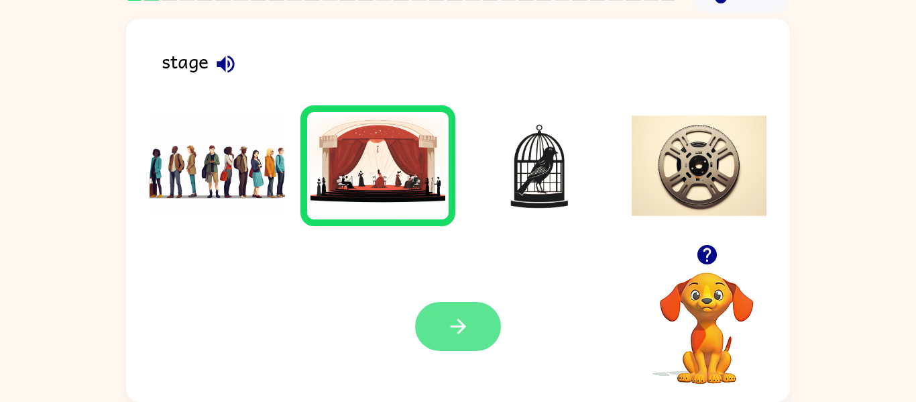
click at [486, 339] on button "button" at bounding box center [458, 326] width 86 height 49
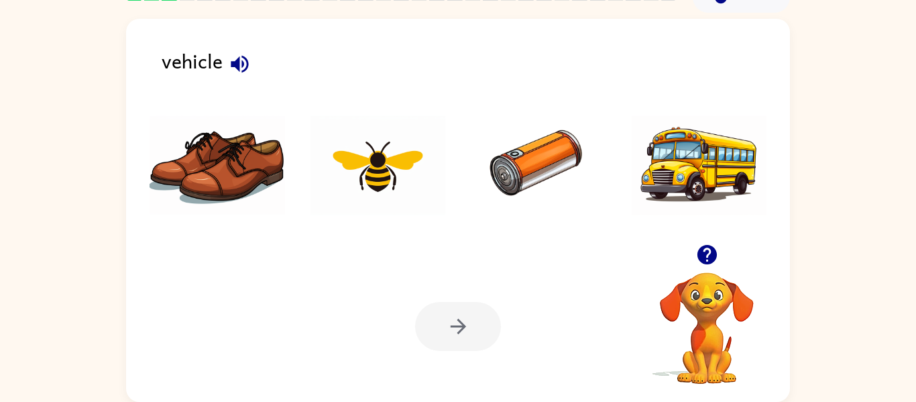
click at [240, 68] on icon "button" at bounding box center [239, 63] width 23 height 23
click at [704, 152] on img at bounding box center [700, 165] width 136 height 101
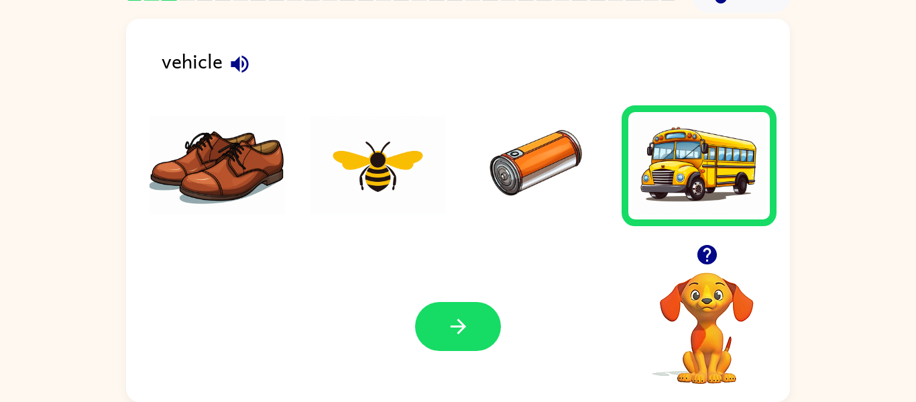
click at [528, 292] on div "Your browser must support playing .mp4 files to use Literably. Please try using…" at bounding box center [458, 326] width 664 height 151
click at [437, 333] on button "button" at bounding box center [458, 326] width 86 height 49
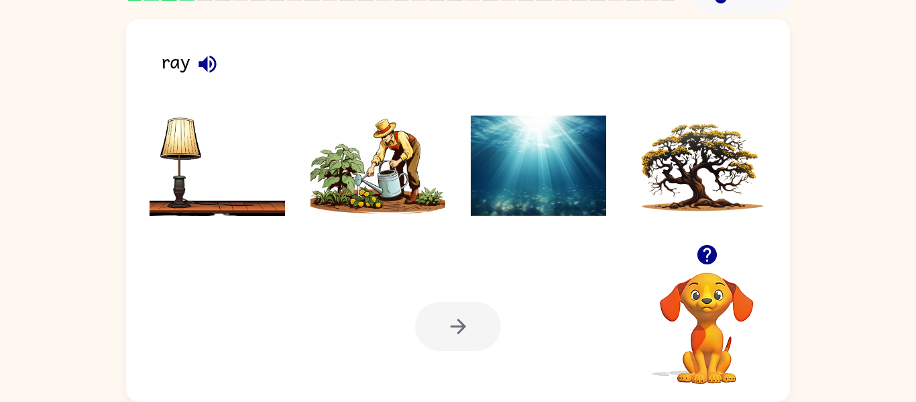
click at [693, 305] on video "Your browser must support playing .mp4 files to use Literably. Please try using…" at bounding box center [707, 319] width 134 height 134
click at [704, 247] on icon "button" at bounding box center [706, 254] width 19 height 19
click at [703, 247] on icon "button" at bounding box center [706, 254] width 19 height 19
click at [710, 256] on icon "button" at bounding box center [706, 254] width 19 height 19
click at [414, 189] on img at bounding box center [379, 165] width 136 height 101
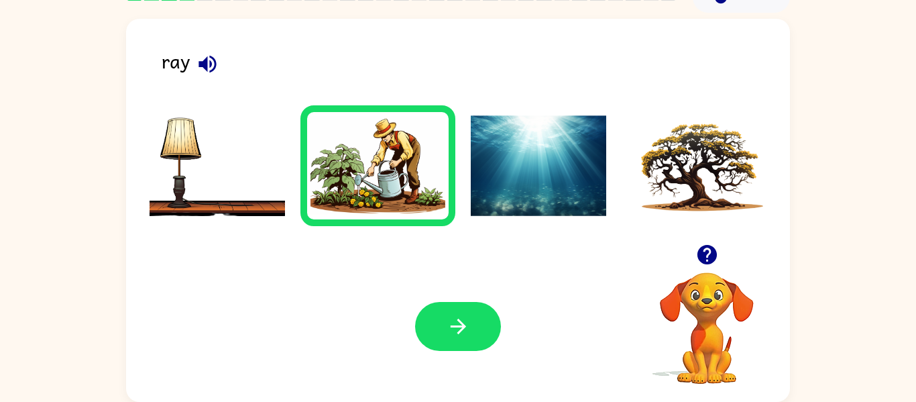
click at [562, 210] on img at bounding box center [539, 165] width 136 height 101
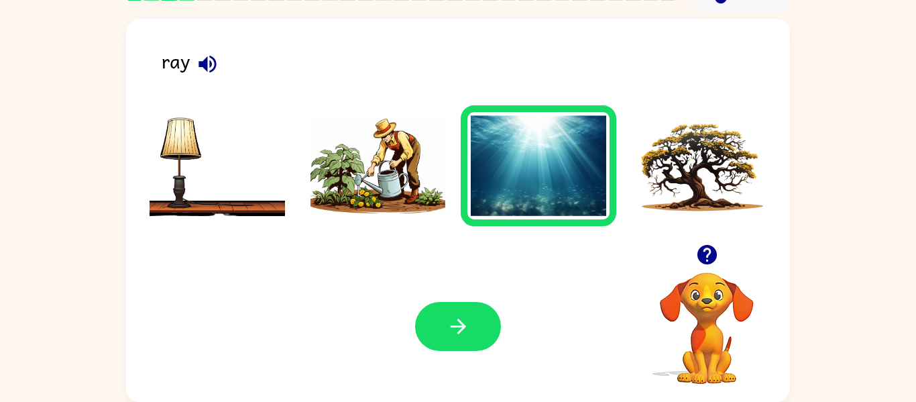
click at [562, 210] on img at bounding box center [539, 165] width 136 height 101
click at [479, 334] on button "button" at bounding box center [458, 326] width 86 height 49
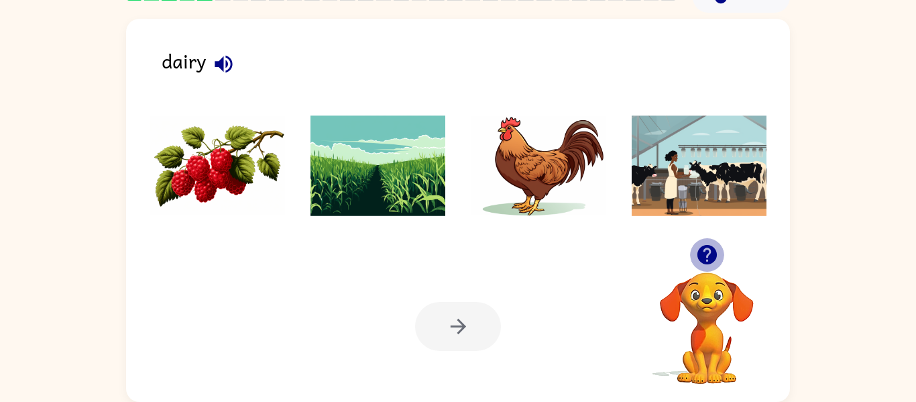
click at [702, 248] on icon "button" at bounding box center [706, 254] width 19 height 19
click at [226, 62] on icon "button" at bounding box center [223, 63] width 17 height 17
click at [703, 169] on img at bounding box center [700, 165] width 136 height 101
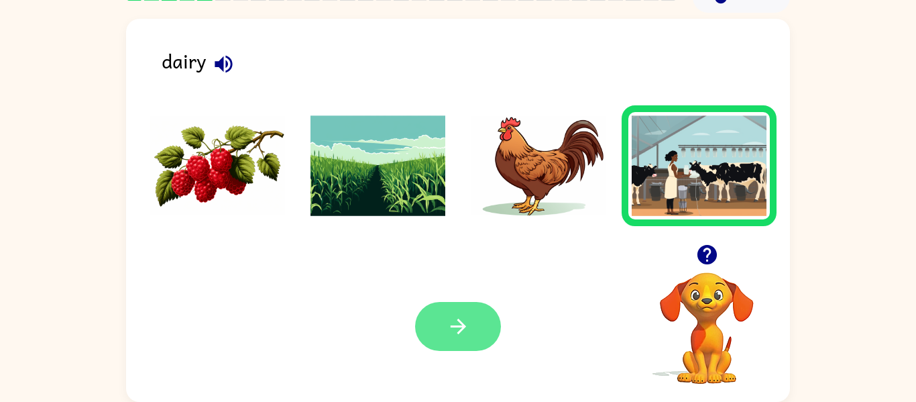
click at [482, 317] on button "button" at bounding box center [458, 326] width 86 height 49
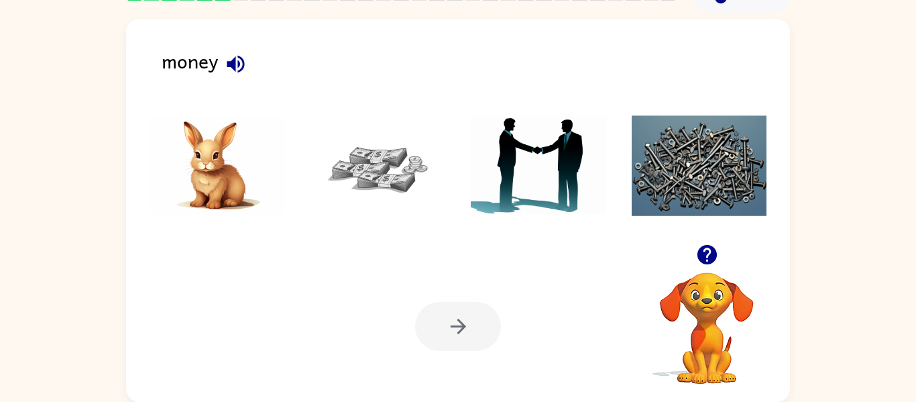
click at [411, 165] on img at bounding box center [379, 165] width 136 height 101
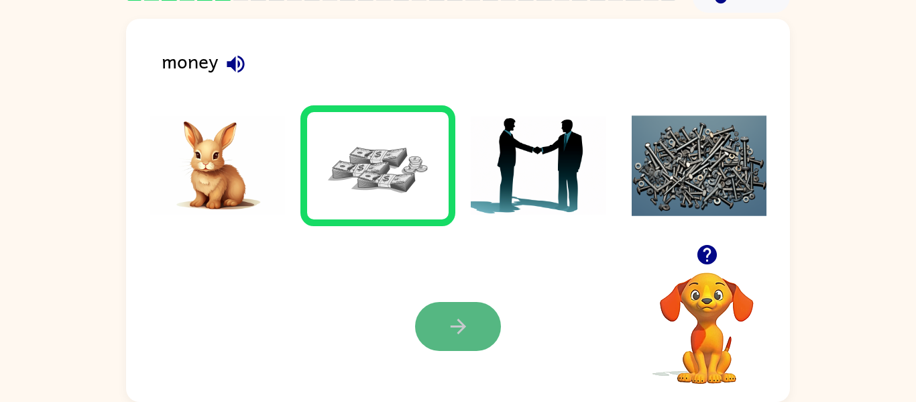
click at [476, 326] on button "button" at bounding box center [458, 326] width 86 height 49
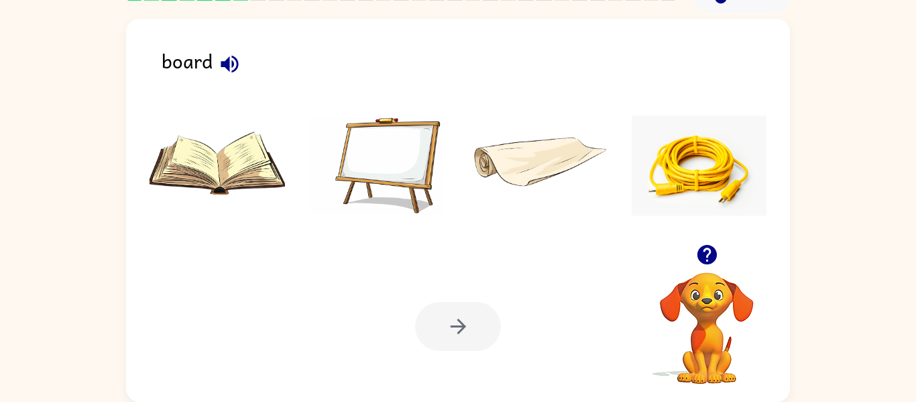
click at [407, 168] on img at bounding box center [379, 165] width 136 height 101
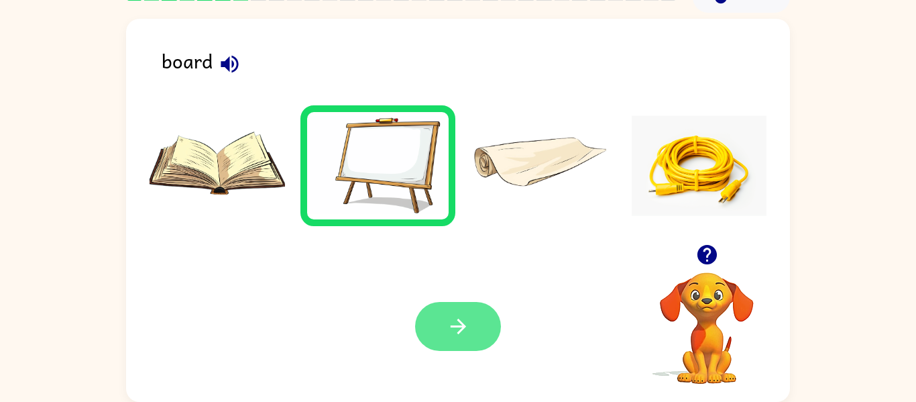
click at [486, 319] on button "button" at bounding box center [458, 326] width 86 height 49
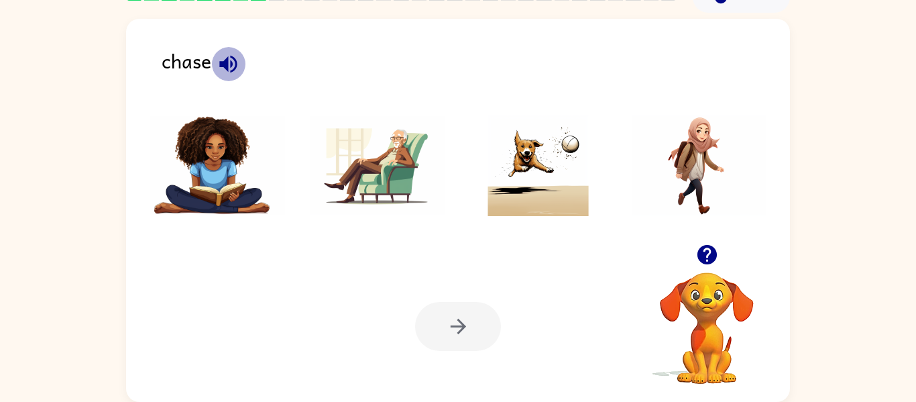
click at [229, 56] on icon "button" at bounding box center [228, 63] width 23 height 23
click at [506, 150] on img at bounding box center [539, 165] width 136 height 101
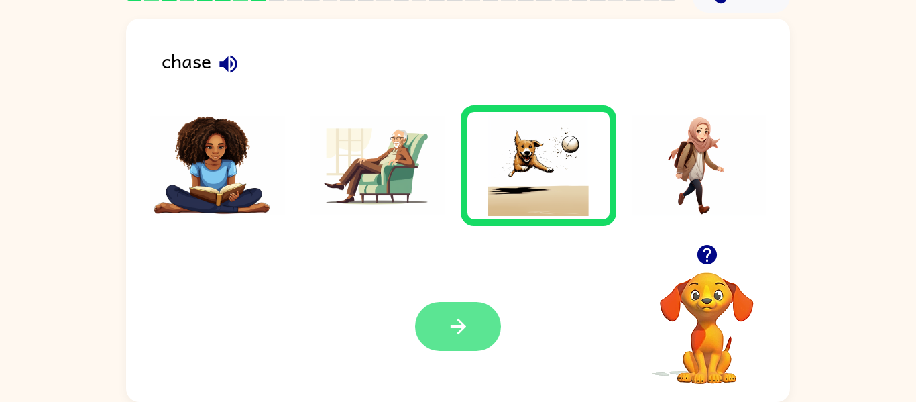
click at [472, 326] on button "button" at bounding box center [458, 326] width 86 height 49
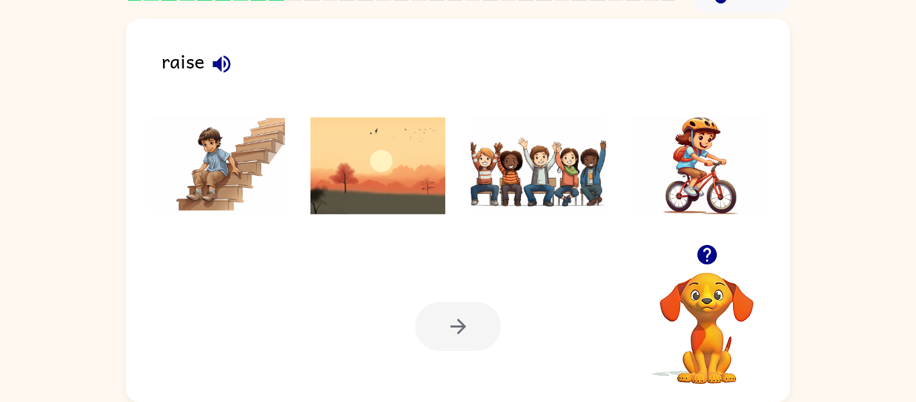
click at [224, 70] on icon "button" at bounding box center [221, 63] width 23 height 23
click at [575, 161] on img at bounding box center [539, 165] width 136 height 101
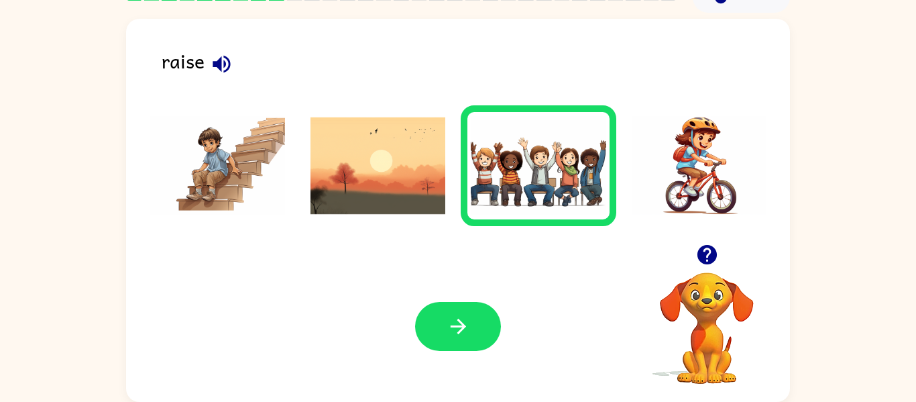
click at [468, 356] on div "Your browser must support playing .mp4 files to use Literably. Please try using…" at bounding box center [458, 326] width 664 height 151
click at [470, 343] on button "button" at bounding box center [458, 326] width 86 height 49
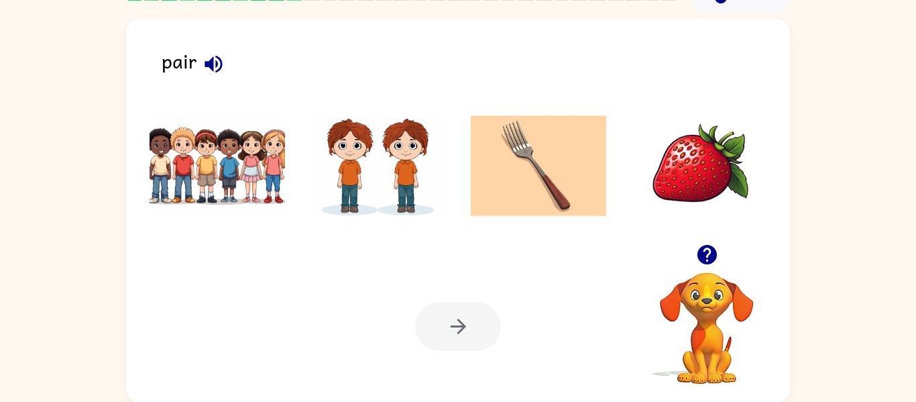
click at [217, 70] on icon "button" at bounding box center [213, 63] width 17 height 17
click at [376, 145] on img at bounding box center [379, 165] width 136 height 101
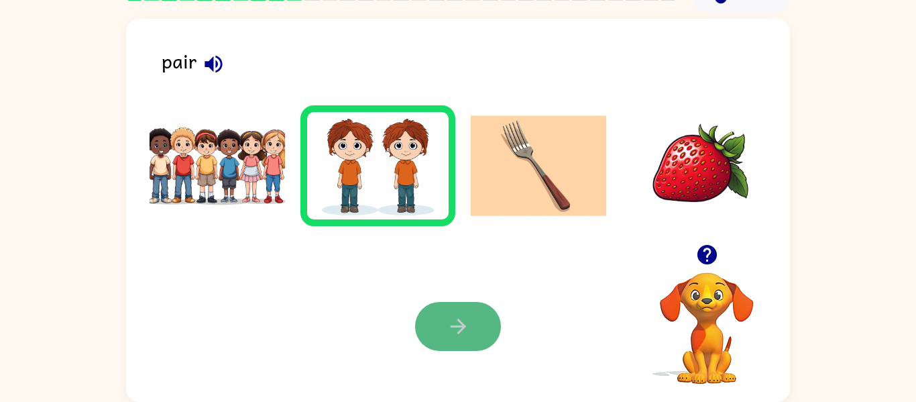
click at [490, 343] on button "button" at bounding box center [458, 326] width 86 height 49
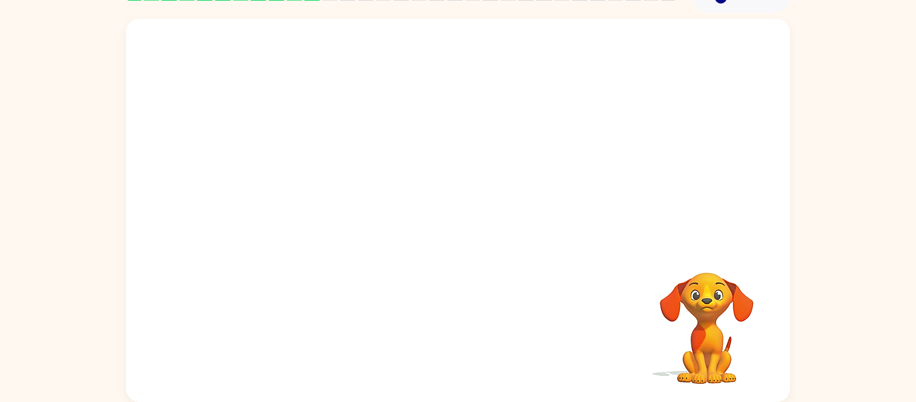
click at [317, 178] on video "Your browser must support playing .mp4 files to use Literably. Please try using…" at bounding box center [458, 131] width 664 height 225
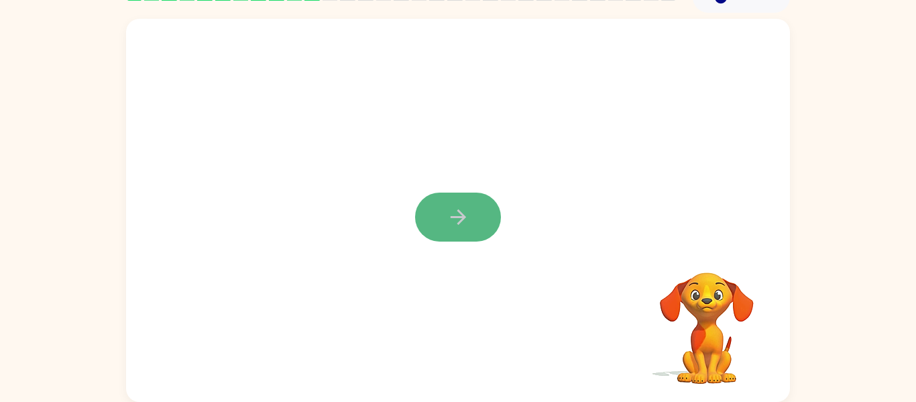
click at [453, 222] on icon "button" at bounding box center [458, 216] width 23 height 23
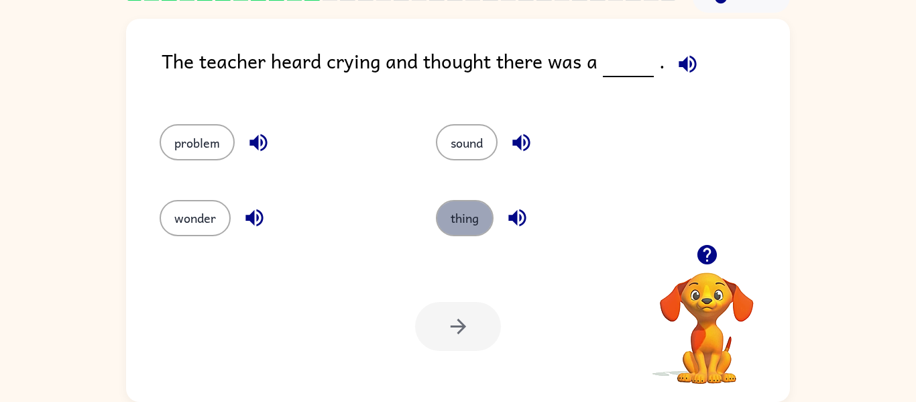
click at [449, 216] on button "thing" at bounding box center [465, 218] width 58 height 36
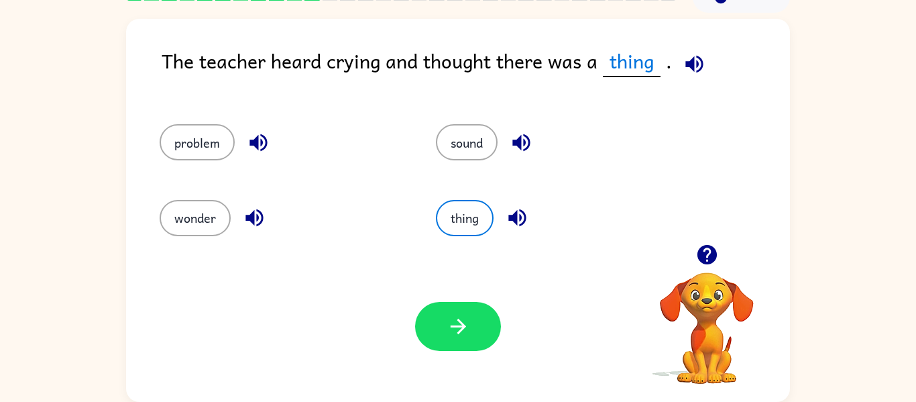
click at [700, 61] on icon "button" at bounding box center [694, 63] width 17 height 17
drag, startPoint x: 462, startPoint y: 334, endPoint x: 568, endPoint y: 221, distance: 155.7
click at [568, 221] on div "The teacher heard crying and thought there was a thing . problem sound wonder t…" at bounding box center [458, 210] width 664 height 383
click at [489, 218] on button "thing" at bounding box center [465, 218] width 58 height 36
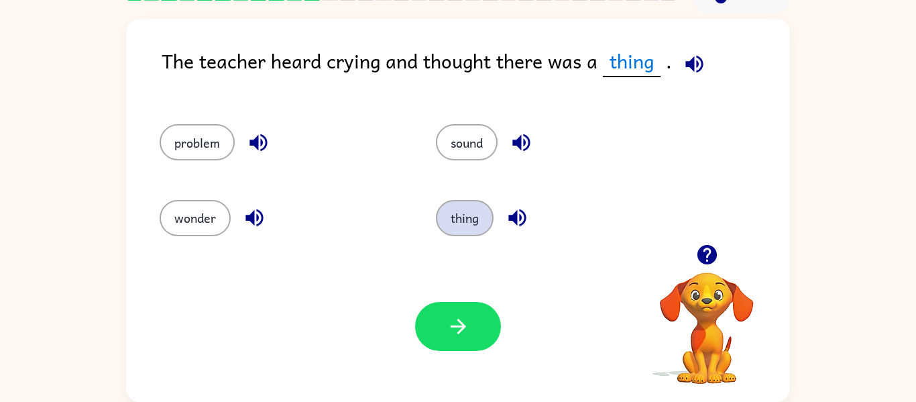
click at [489, 218] on button "thing" at bounding box center [465, 218] width 58 height 36
click at [490, 222] on button "thing" at bounding box center [465, 218] width 58 height 36
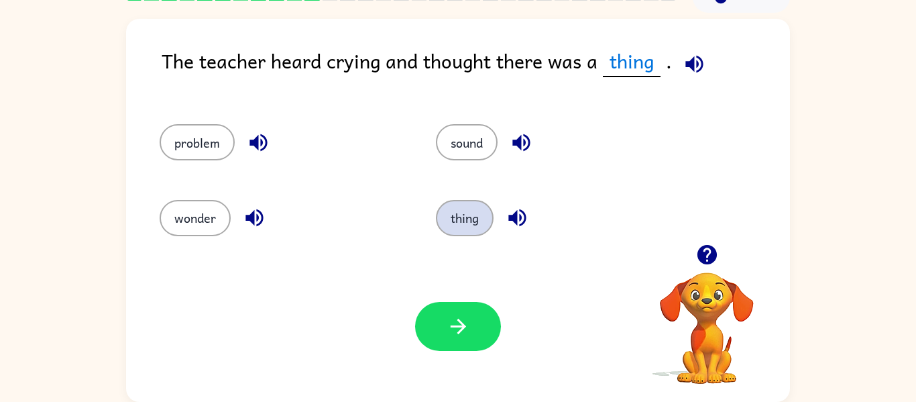
click at [490, 222] on button "thing" at bounding box center [465, 218] width 58 height 36
click at [698, 62] on icon "button" at bounding box center [694, 63] width 23 height 23
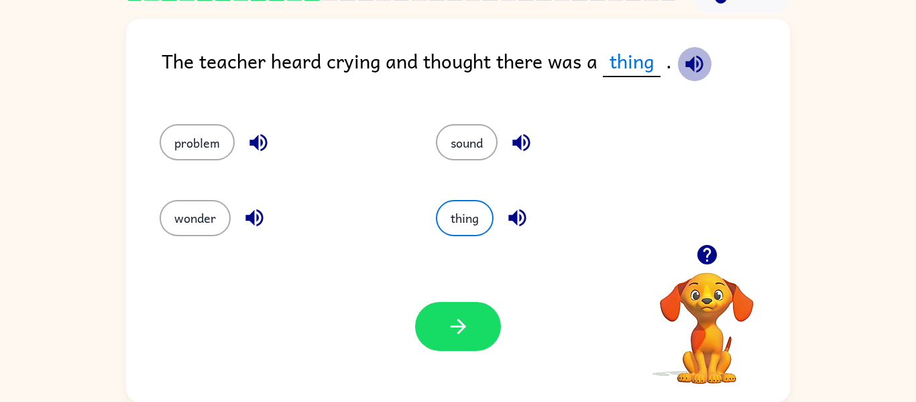
click at [698, 62] on icon "button" at bounding box center [694, 63] width 23 height 23
click at [480, 147] on button "sound" at bounding box center [467, 142] width 62 height 36
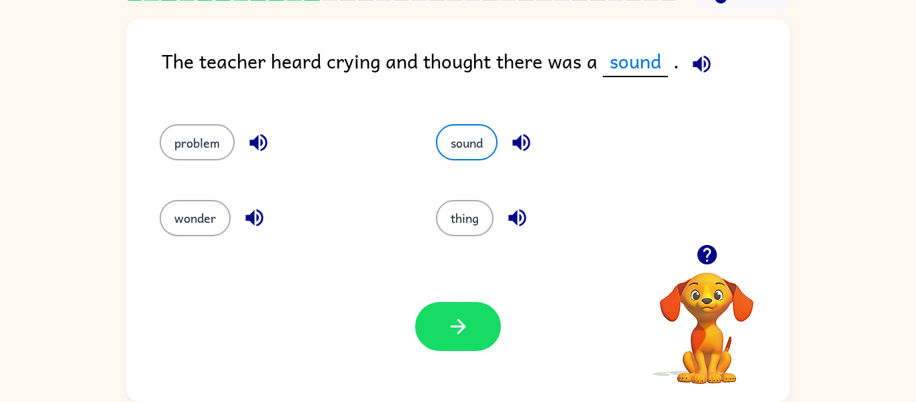
click at [526, 150] on icon "button" at bounding box center [521, 142] width 17 height 17
click at [703, 60] on icon "button" at bounding box center [701, 63] width 17 height 17
click at [255, 133] on icon "button" at bounding box center [258, 142] width 23 height 23
click at [196, 148] on button "problem" at bounding box center [197, 142] width 75 height 36
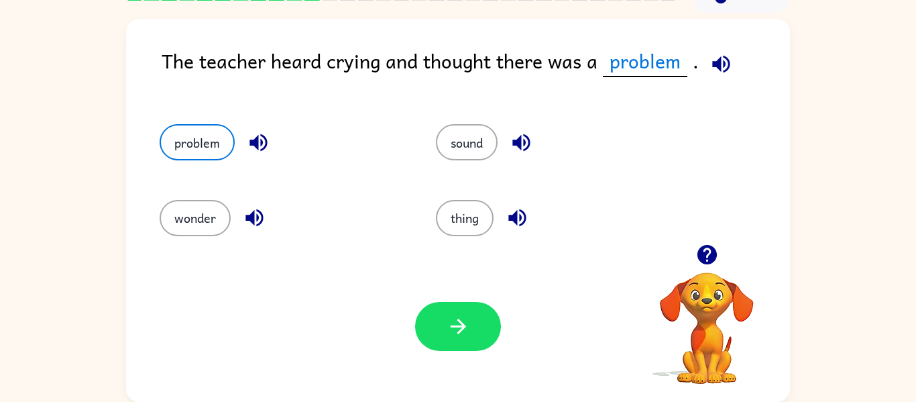
click at [725, 57] on icon "button" at bounding box center [720, 63] width 17 height 17
click at [713, 61] on icon "button" at bounding box center [720, 63] width 17 height 17
click at [461, 319] on icon "button" at bounding box center [458, 326] width 23 height 23
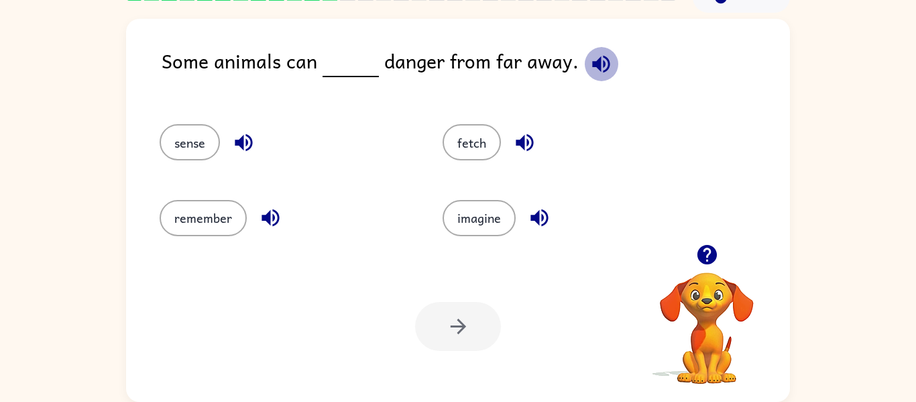
click at [586, 78] on button "button" at bounding box center [601, 64] width 34 height 34
click at [495, 215] on button "imagine" at bounding box center [479, 218] width 73 height 36
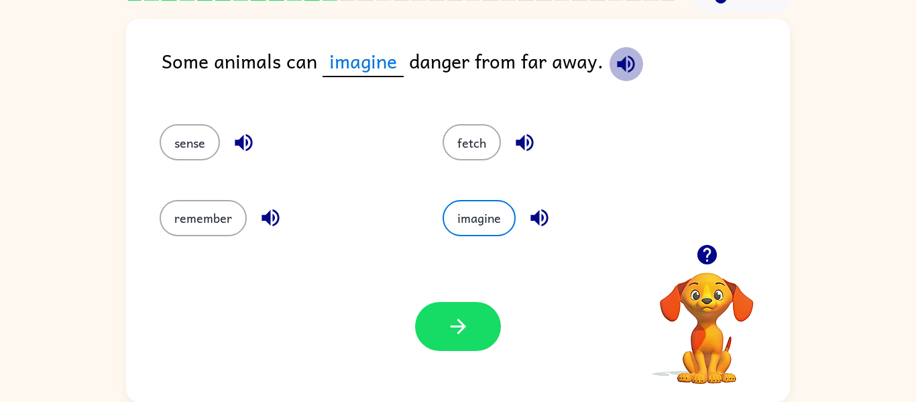
click at [623, 63] on icon "button" at bounding box center [625, 63] width 23 height 23
click at [466, 144] on button "fetch" at bounding box center [472, 142] width 58 height 36
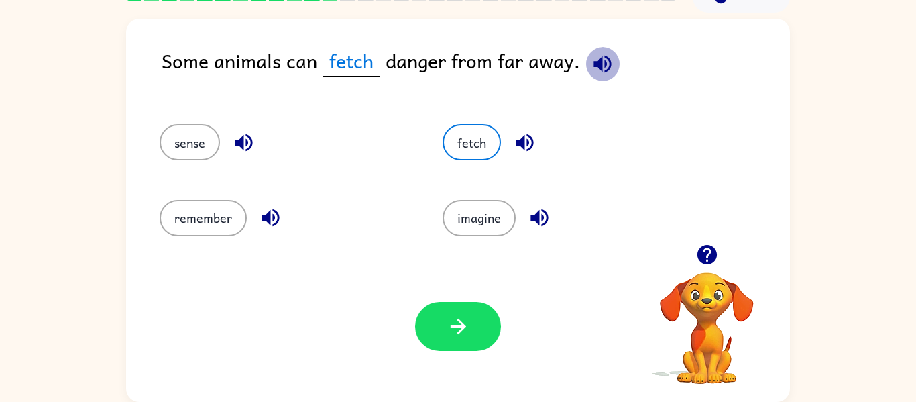
click at [590, 76] on button "button" at bounding box center [603, 64] width 34 height 34
click at [193, 166] on div "sense" at bounding box center [275, 136] width 283 height 75
click at [196, 149] on button "sense" at bounding box center [190, 142] width 60 height 36
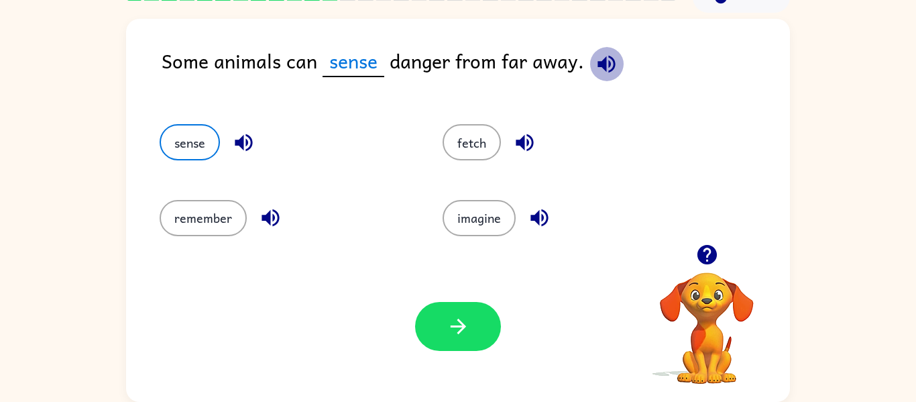
click at [605, 62] on icon "button" at bounding box center [606, 63] width 23 height 23
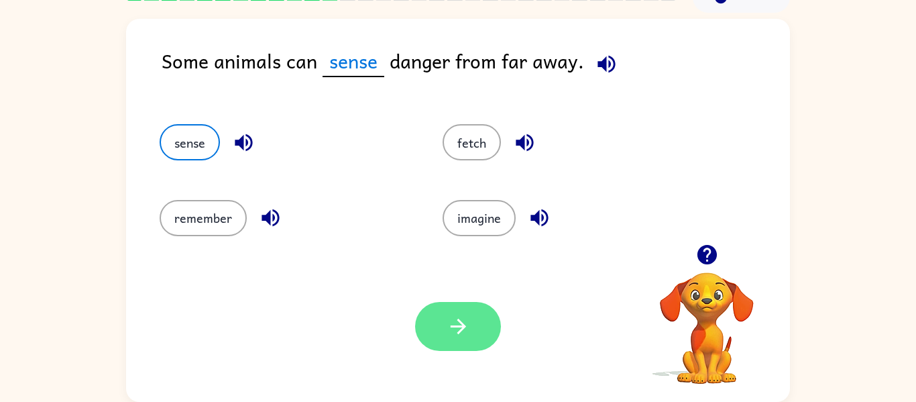
click at [456, 333] on icon "button" at bounding box center [458, 326] width 23 height 23
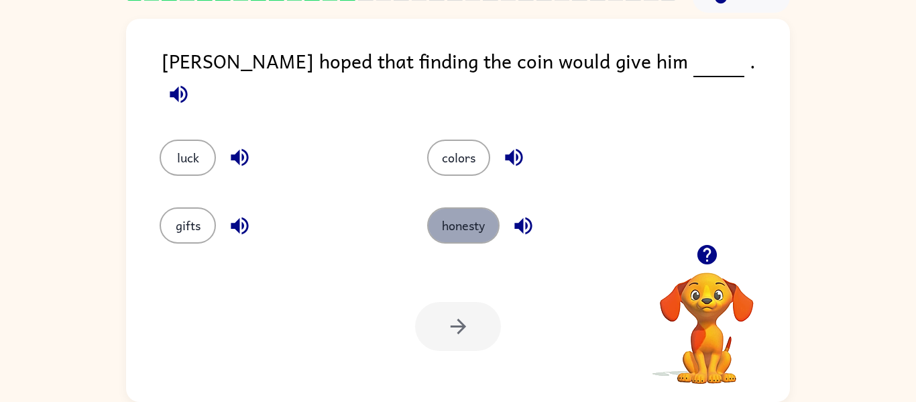
click at [442, 229] on button "honesty" at bounding box center [463, 225] width 72 height 36
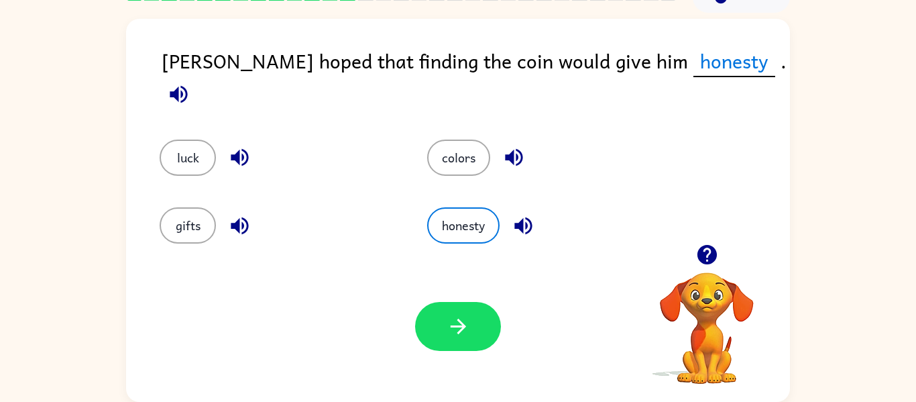
click at [191, 83] on icon "button" at bounding box center [178, 94] width 23 height 23
click at [478, 141] on button "colors" at bounding box center [458, 158] width 63 height 36
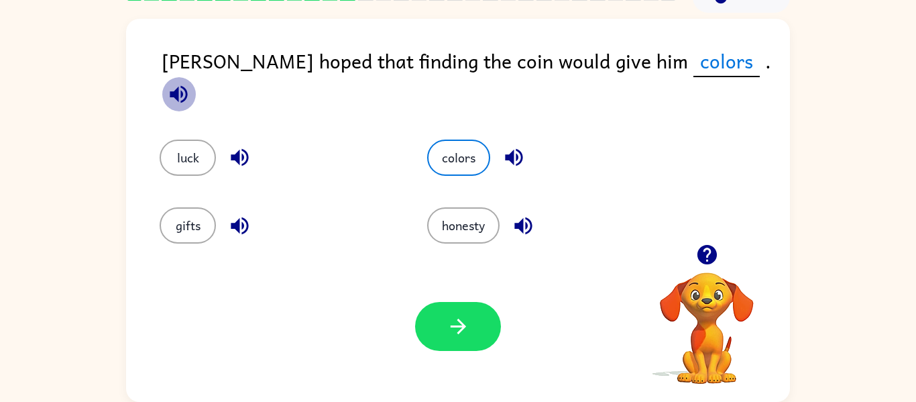
click at [191, 83] on icon "button" at bounding box center [178, 94] width 23 height 23
click at [201, 140] on button "luck" at bounding box center [188, 158] width 56 height 36
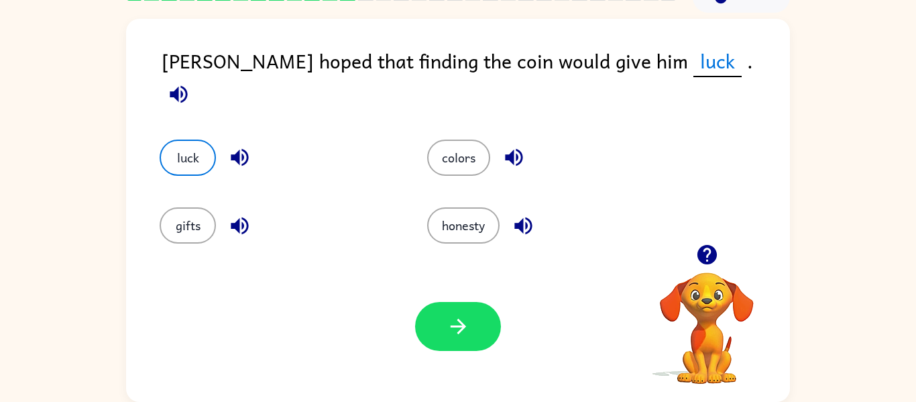
click at [191, 83] on icon "button" at bounding box center [178, 94] width 23 height 23
click at [456, 329] on icon "button" at bounding box center [458, 326] width 23 height 23
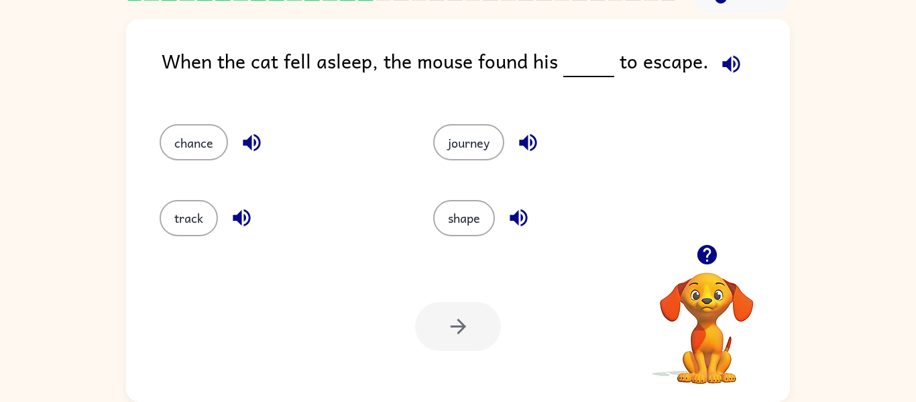
click at [456, 329] on div at bounding box center [458, 326] width 86 height 49
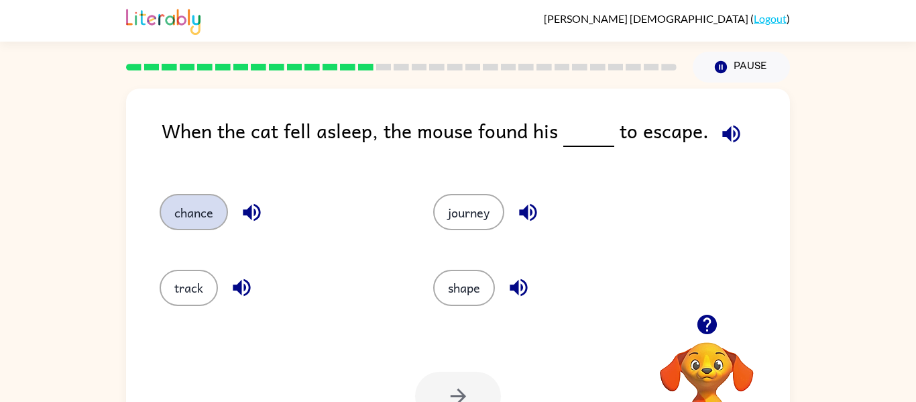
click at [209, 221] on button "chance" at bounding box center [194, 212] width 68 height 36
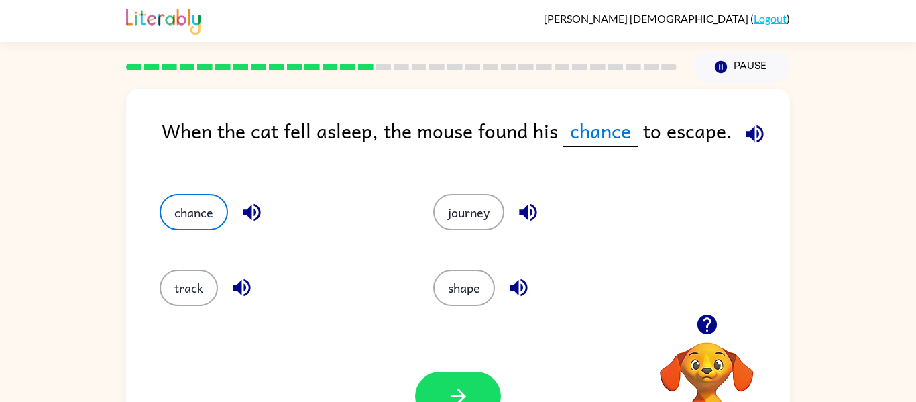
click at [758, 139] on icon "button" at bounding box center [754, 133] width 17 height 17
click at [756, 131] on icon "button" at bounding box center [754, 133] width 23 height 23
click at [254, 219] on icon "button" at bounding box center [251, 212] width 23 height 23
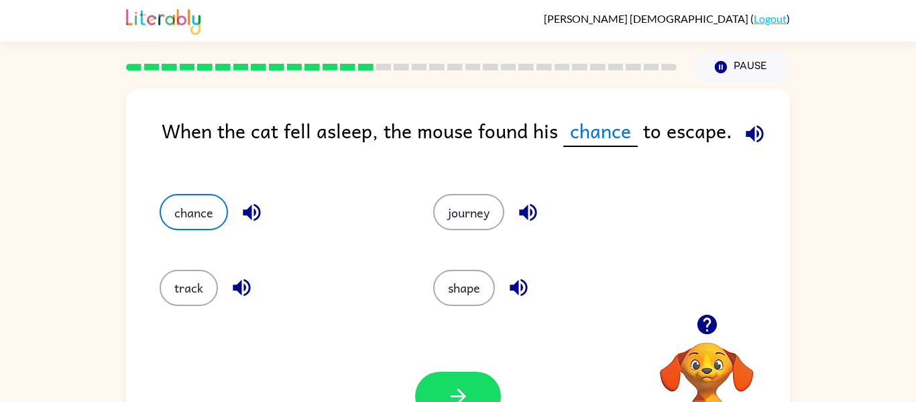
click at [254, 219] on icon "button" at bounding box center [251, 212] width 23 height 23
click at [752, 129] on icon "button" at bounding box center [754, 133] width 23 height 23
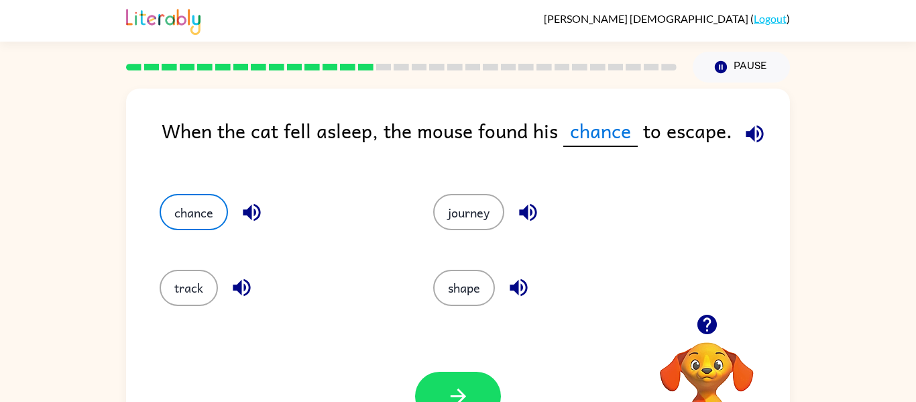
click at [251, 222] on icon "button" at bounding box center [251, 212] width 23 height 23
click at [743, 136] on icon "button" at bounding box center [754, 133] width 23 height 23
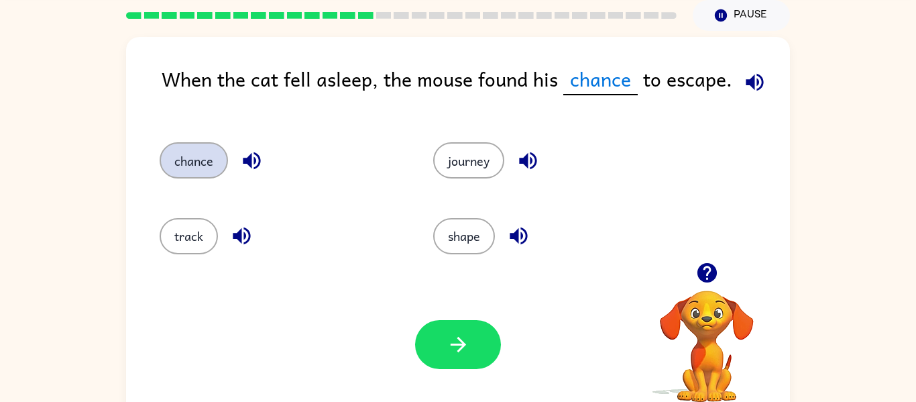
scroll to position [70, 0]
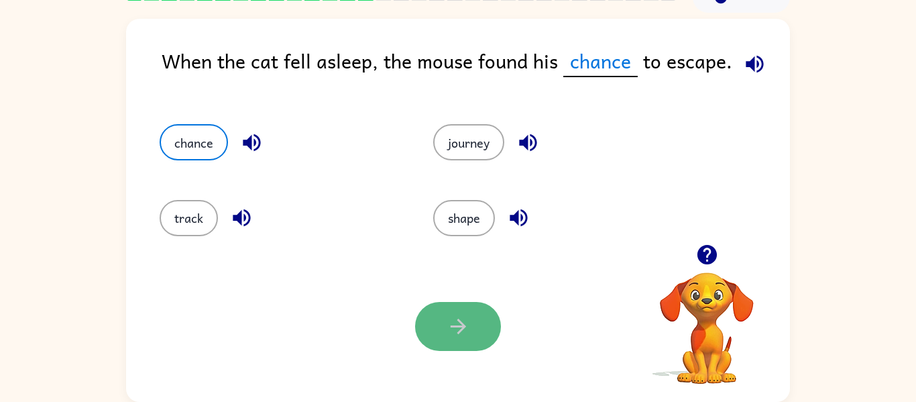
click at [479, 341] on button "button" at bounding box center [458, 326] width 86 height 49
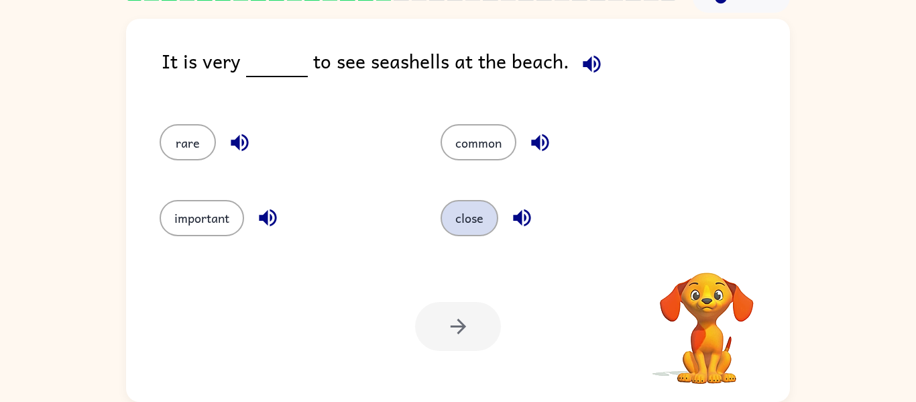
click at [463, 217] on button "close" at bounding box center [470, 218] width 58 height 36
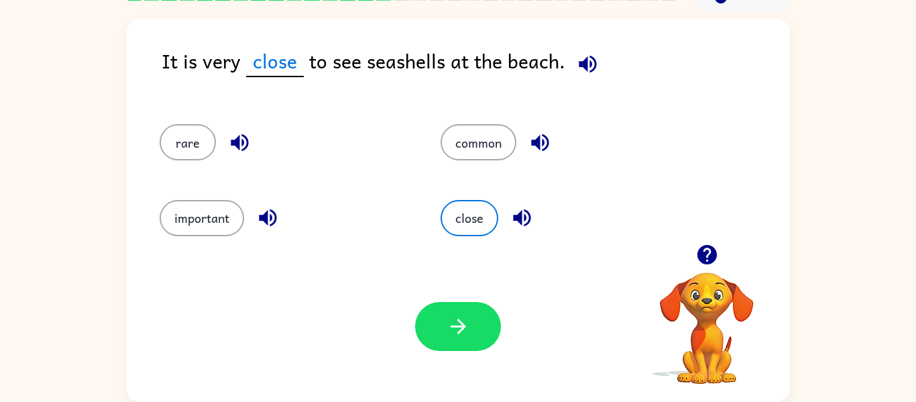
click at [584, 60] on icon "button" at bounding box center [587, 63] width 23 height 23
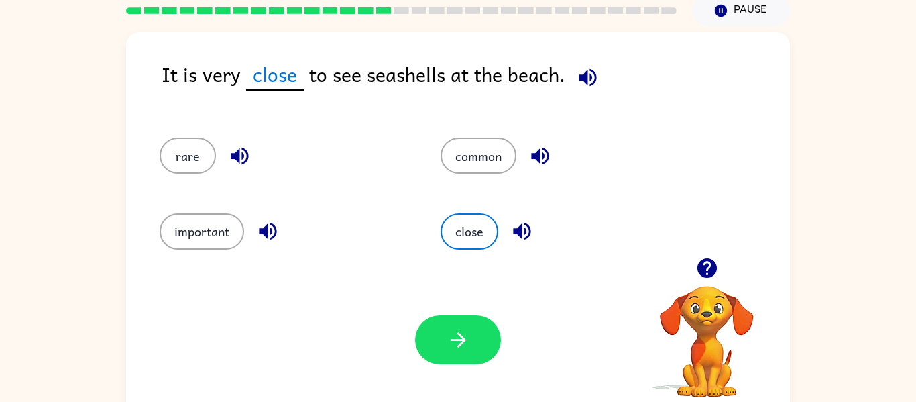
scroll to position [54, 0]
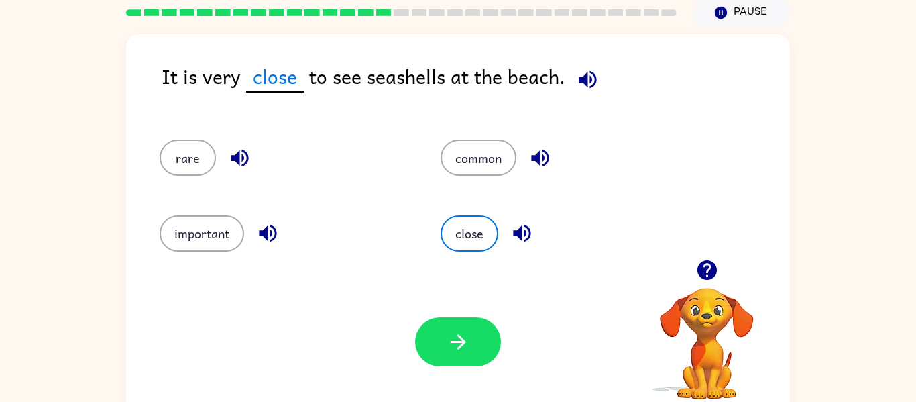
click at [517, 228] on icon "button" at bounding box center [522, 232] width 23 height 23
click at [464, 225] on button "close" at bounding box center [470, 233] width 58 height 36
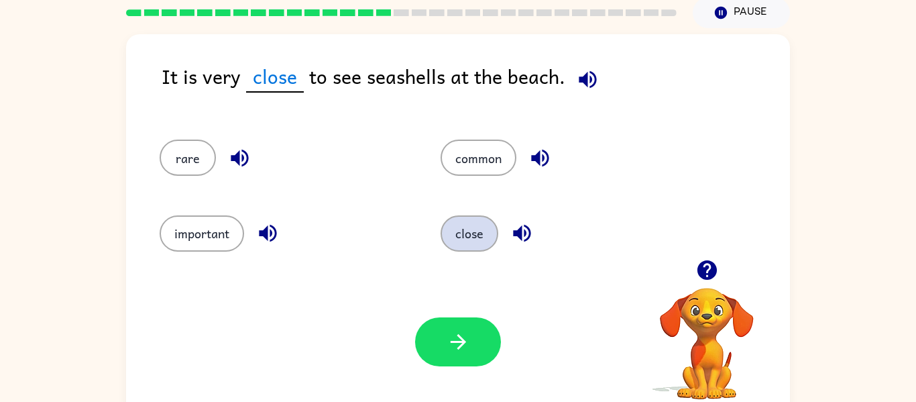
click at [464, 225] on button "close" at bounding box center [470, 233] width 58 height 36
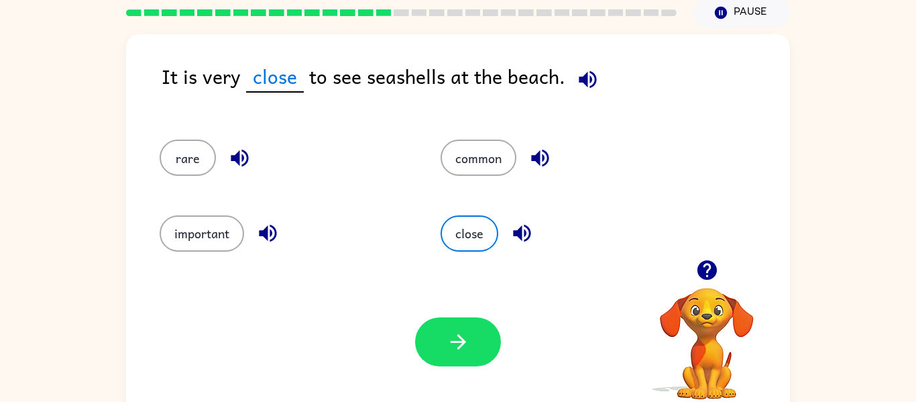
click at [580, 89] on icon "button" at bounding box center [587, 79] width 23 height 23
click at [506, 150] on button "common" at bounding box center [479, 158] width 76 height 36
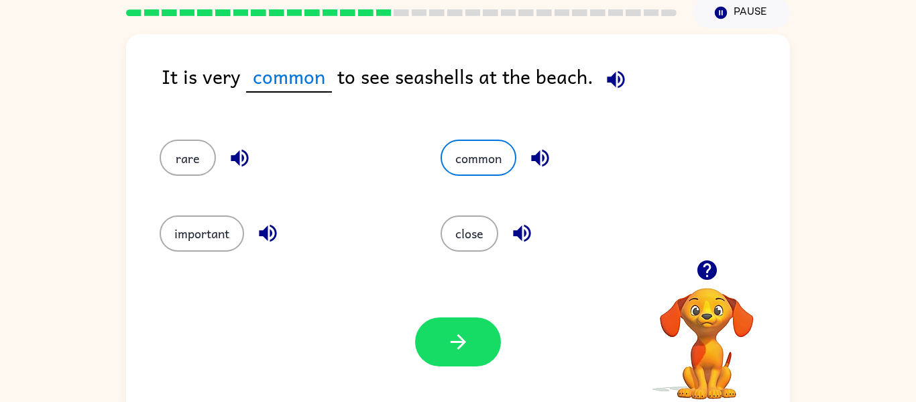
click at [627, 76] on button "button" at bounding box center [616, 79] width 34 height 34
click at [194, 152] on button "rare" at bounding box center [188, 158] width 56 height 36
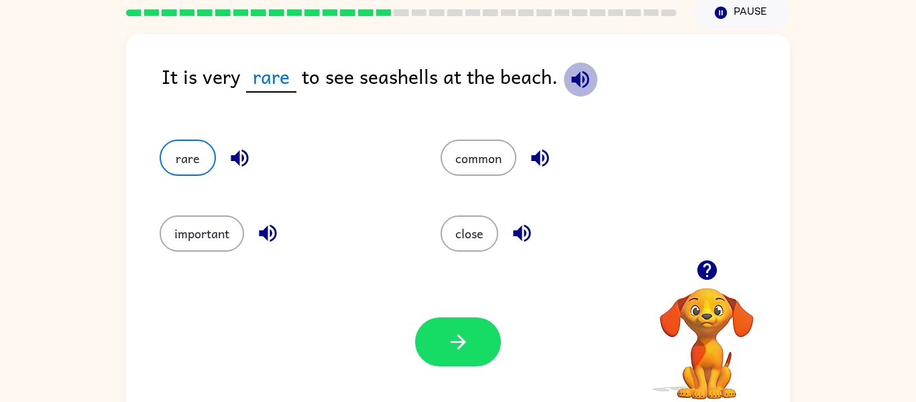
click at [586, 81] on icon "button" at bounding box center [580, 79] width 23 height 23
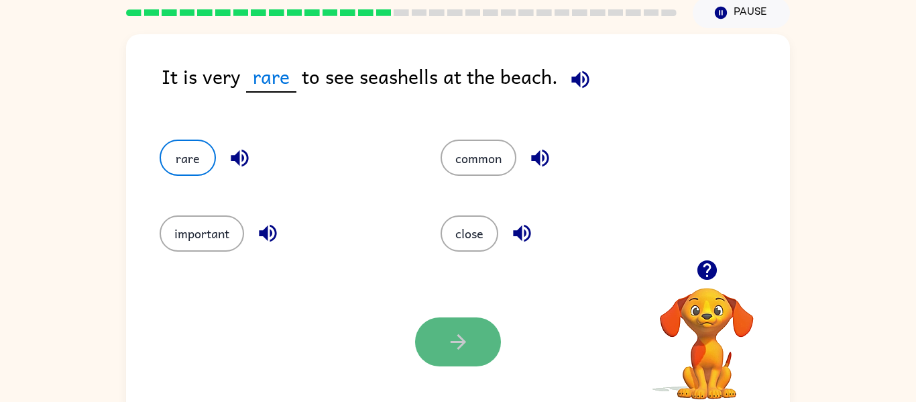
click at [455, 352] on icon "button" at bounding box center [458, 341] width 23 height 23
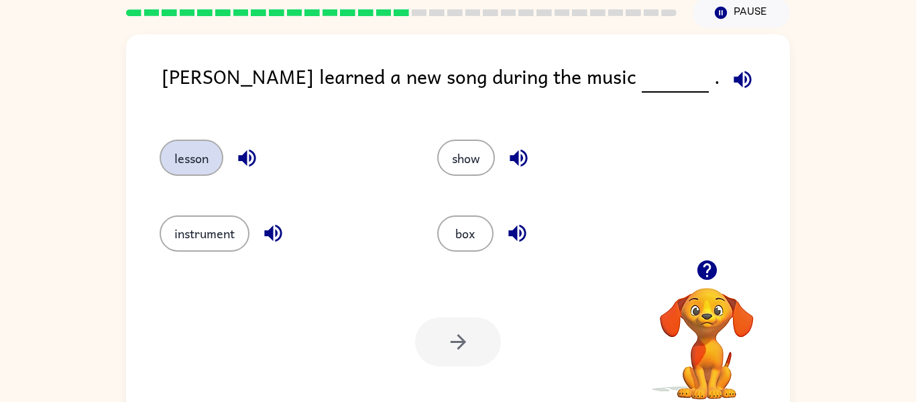
click at [192, 148] on button "lesson" at bounding box center [192, 158] width 64 height 36
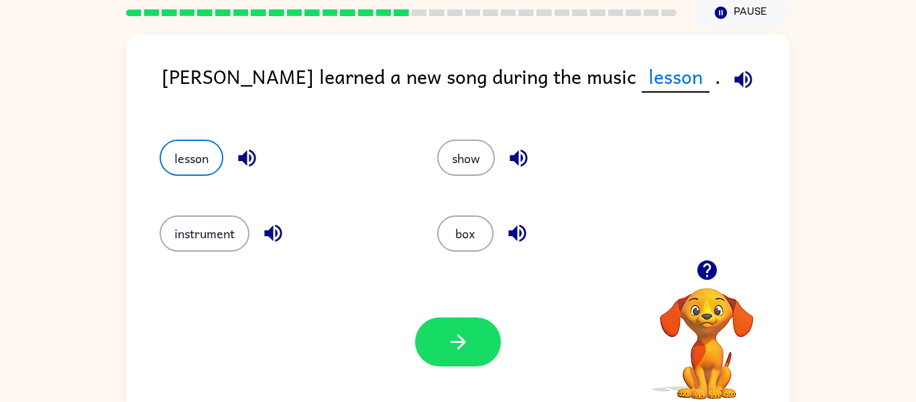
click at [732, 85] on icon "button" at bounding box center [743, 79] width 23 height 23
click at [732, 86] on icon "button" at bounding box center [743, 79] width 23 height 23
click at [462, 348] on icon "button" at bounding box center [458, 341] width 23 height 23
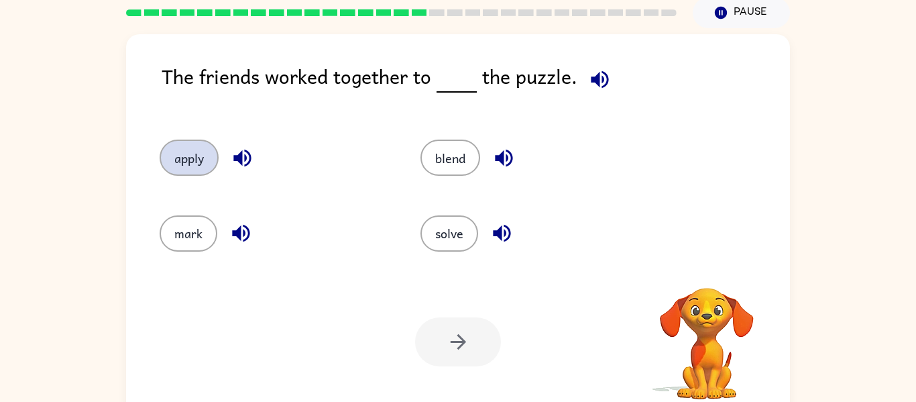
click at [184, 154] on button "apply" at bounding box center [189, 158] width 59 height 36
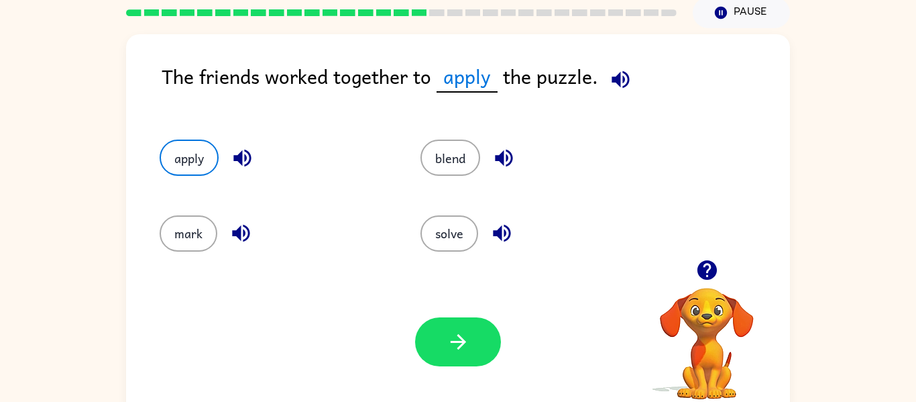
click at [619, 80] on icon "button" at bounding box center [620, 78] width 17 height 17
click at [458, 341] on icon "button" at bounding box center [457, 341] width 15 height 15
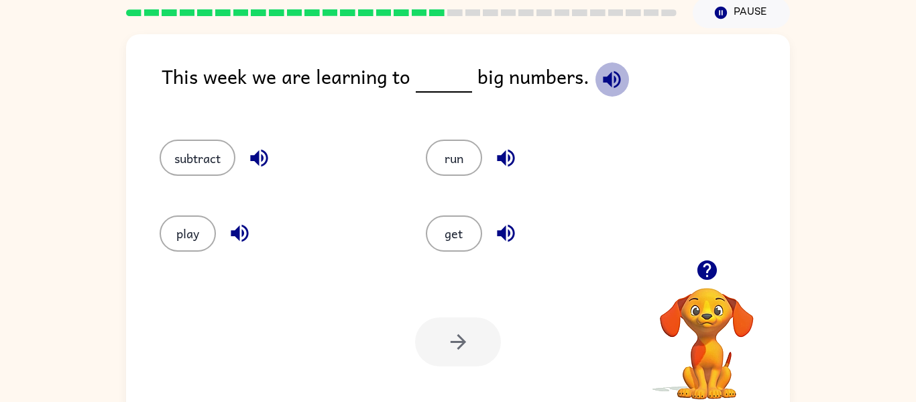
click at [604, 72] on icon "button" at bounding box center [611, 79] width 23 height 23
click at [255, 158] on icon "button" at bounding box center [258, 158] width 17 height 17
click at [240, 237] on icon "button" at bounding box center [239, 232] width 23 height 23
click at [504, 156] on icon "button" at bounding box center [505, 158] width 17 height 17
click at [502, 237] on icon "button" at bounding box center [505, 233] width 17 height 17
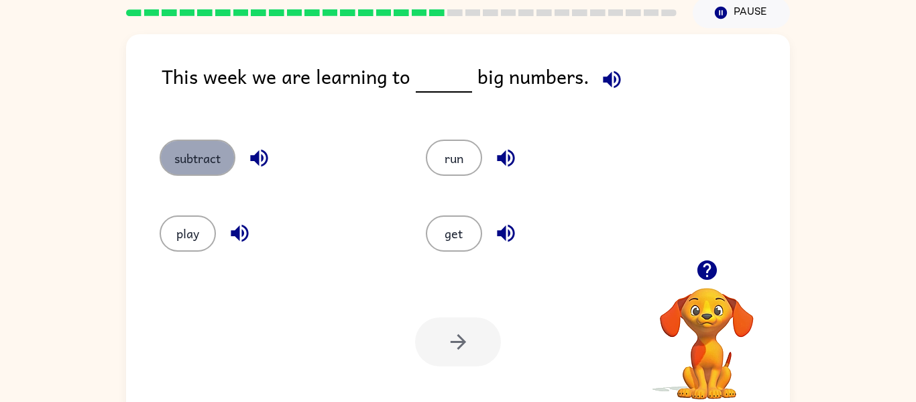
click at [198, 150] on button "subtract" at bounding box center [198, 158] width 76 height 36
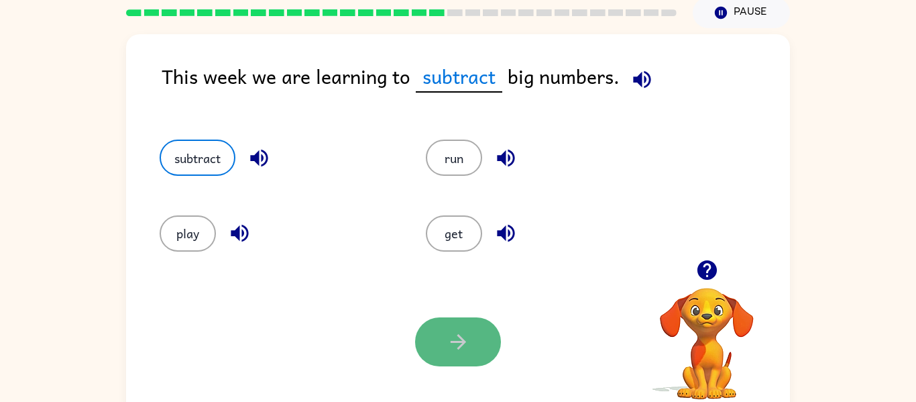
click at [437, 328] on button "button" at bounding box center [458, 341] width 86 height 49
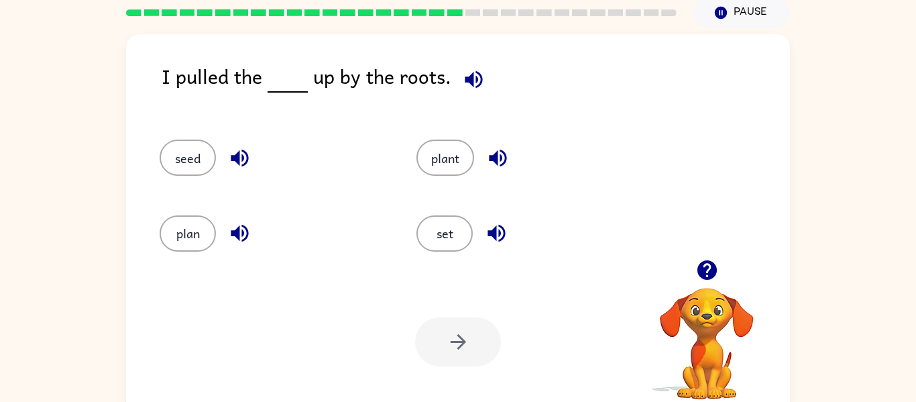
click at [490, 230] on icon "button" at bounding box center [496, 233] width 17 height 17
click at [496, 166] on icon "button" at bounding box center [497, 157] width 23 height 23
click at [237, 155] on icon "button" at bounding box center [239, 158] width 17 height 17
click at [197, 156] on button "seed" at bounding box center [188, 158] width 56 height 36
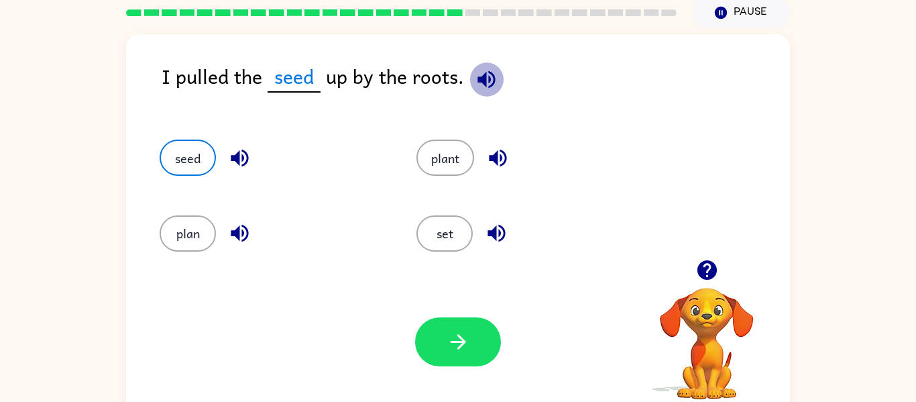
click at [489, 78] on icon "button" at bounding box center [486, 79] width 23 height 23
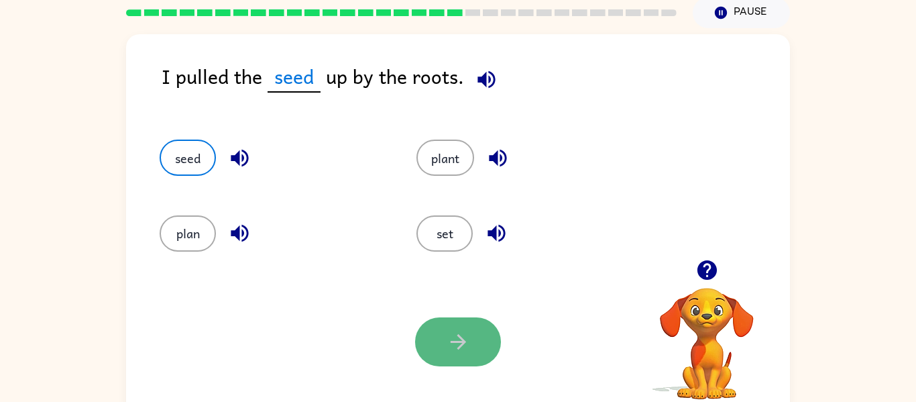
click at [481, 357] on button "button" at bounding box center [458, 341] width 86 height 49
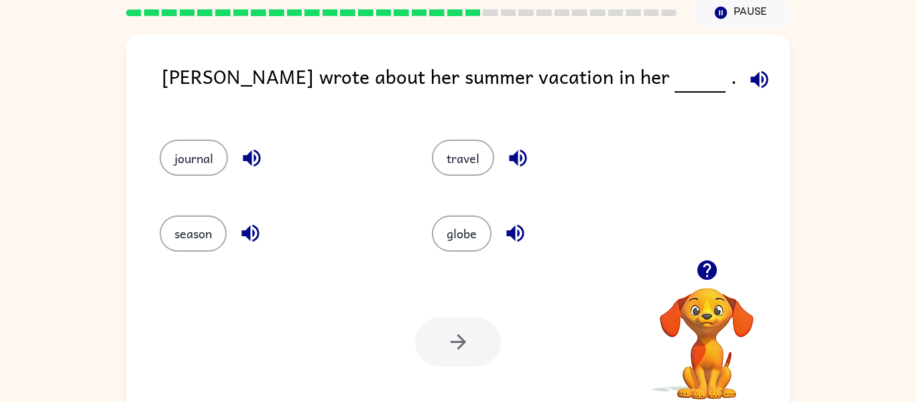
click at [748, 81] on icon "button" at bounding box center [759, 79] width 23 height 23
click at [174, 156] on button "journal" at bounding box center [194, 158] width 68 height 36
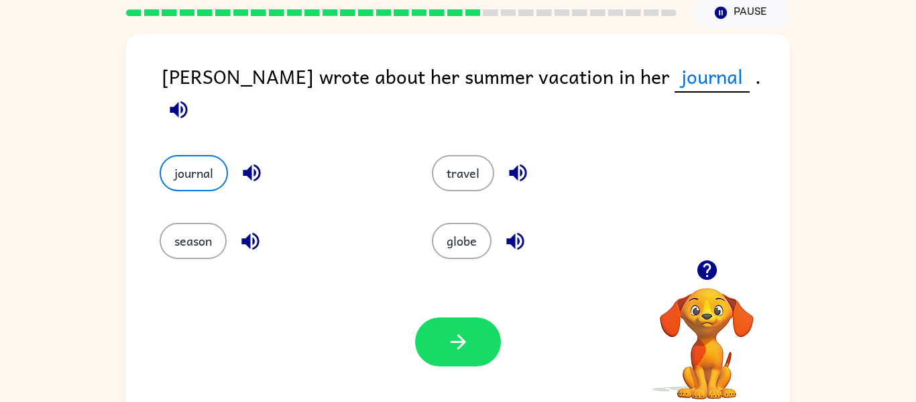
drag, startPoint x: 468, startPoint y: 345, endPoint x: 727, endPoint y: 42, distance: 398.8
click at [727, 42] on div "Simone wrote about her summer vacation in her journal . journal travel season g…" at bounding box center [458, 225] width 664 height 383
click at [191, 98] on icon "button" at bounding box center [178, 109] width 23 height 23
click at [487, 158] on button "travel" at bounding box center [463, 173] width 62 height 36
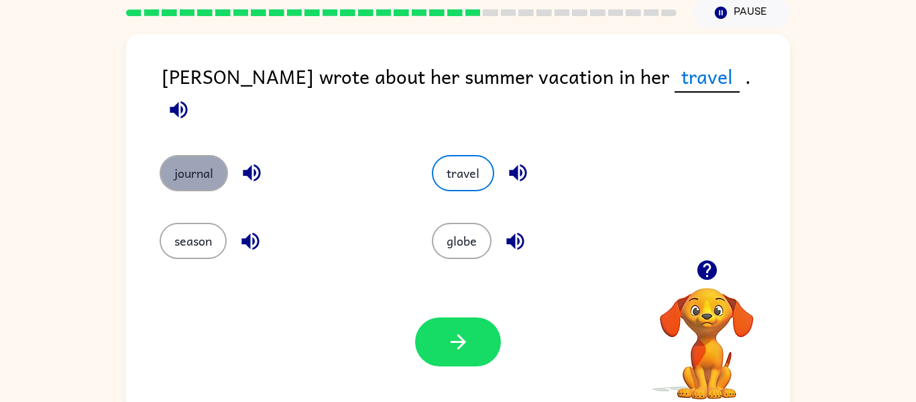
click at [222, 160] on button "journal" at bounding box center [194, 173] width 68 height 36
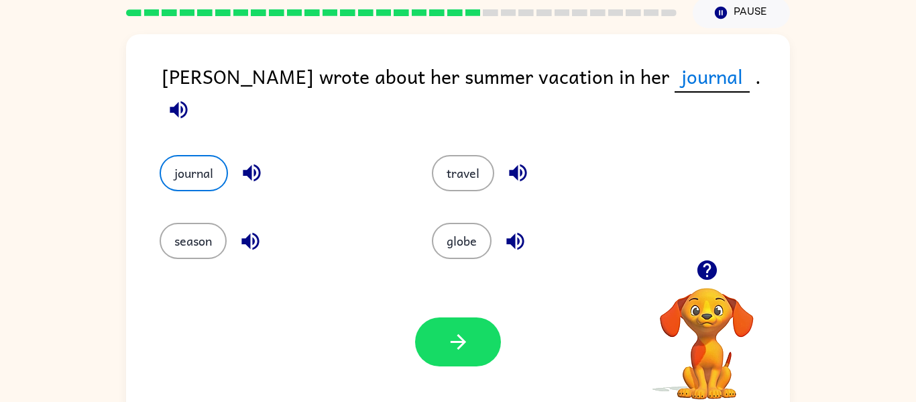
click at [501, 340] on div "Your browser must support playing .mp4 files to use Literably. Please try using…" at bounding box center [458, 341] width 664 height 151
click at [440, 329] on button "button" at bounding box center [458, 341] width 86 height 49
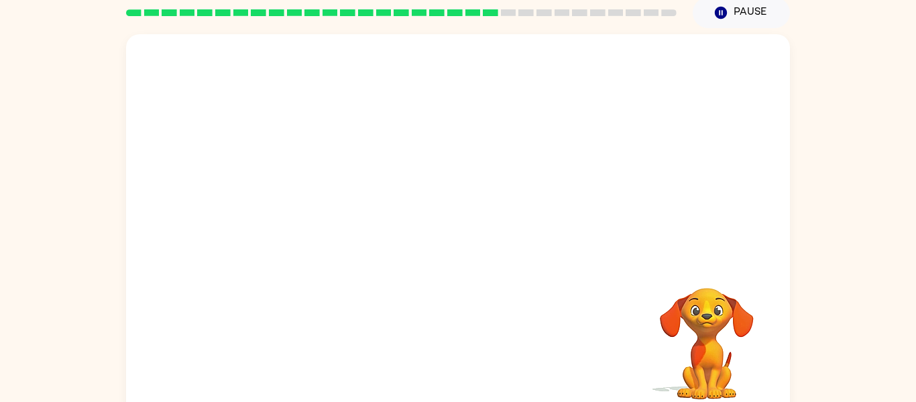
click at [440, 329] on div "Your browser must support playing .mp4 files to use Literably. Please try using…" at bounding box center [458, 225] width 664 height 383
